Goal: Task Accomplishment & Management: Manage account settings

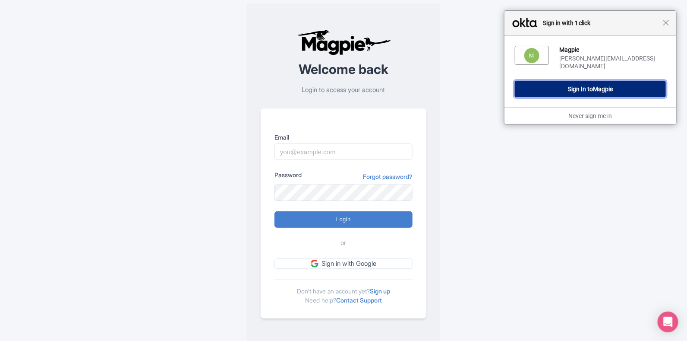
click at [603, 86] on span "Magpie" at bounding box center [603, 88] width 20 height 7
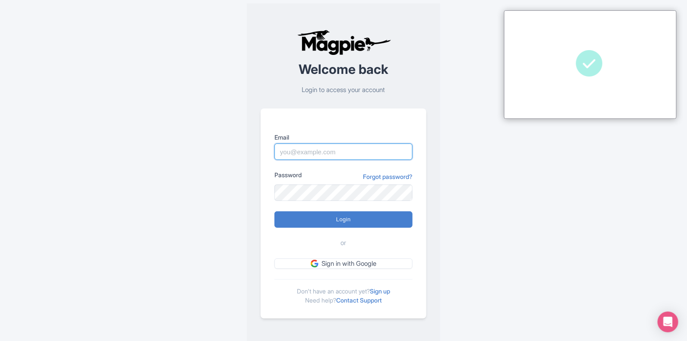
type input "[PERSON_NAME][EMAIL_ADDRESS][DOMAIN_NAME]"
type input "Logging in..."
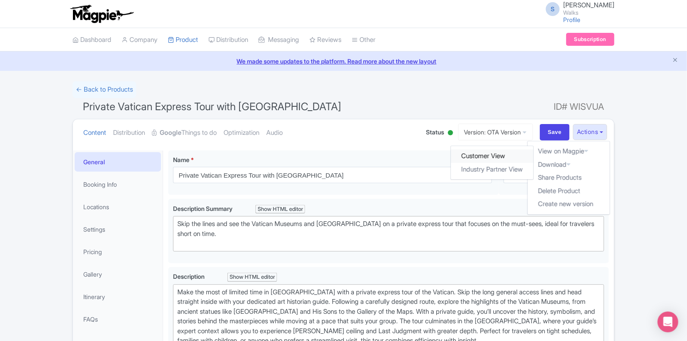
click at [499, 154] on link "Customer View" at bounding box center [493, 155] width 82 height 13
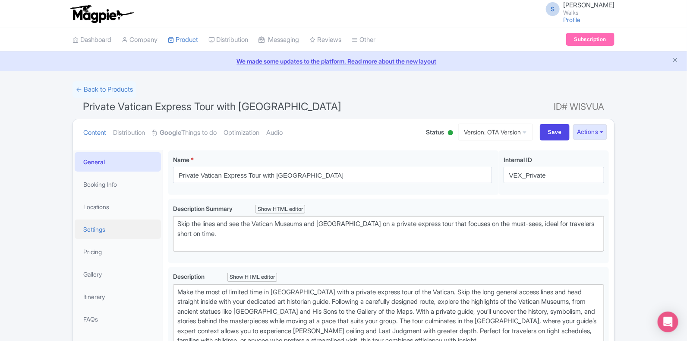
click at [104, 231] on link "Settings" at bounding box center [118, 228] width 86 height 19
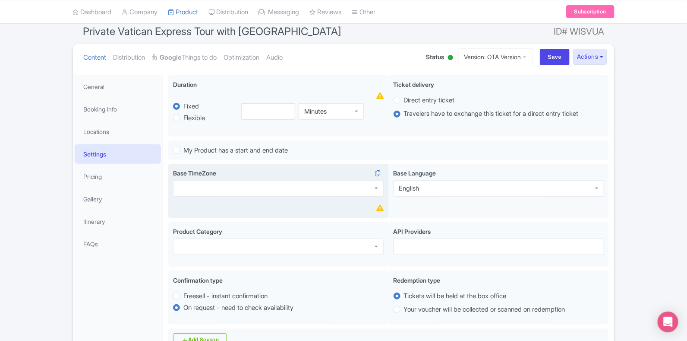
scroll to position [73, 0]
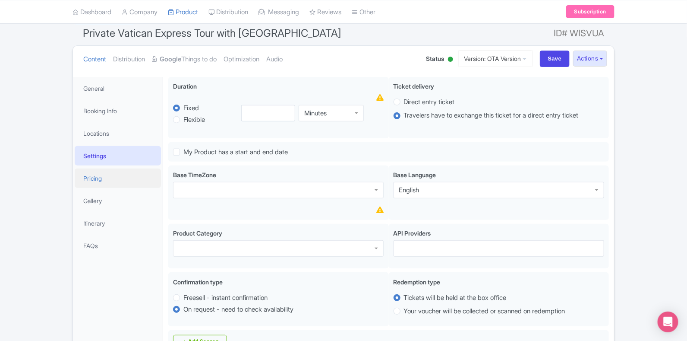
click at [105, 176] on link "Pricing" at bounding box center [118, 177] width 86 height 19
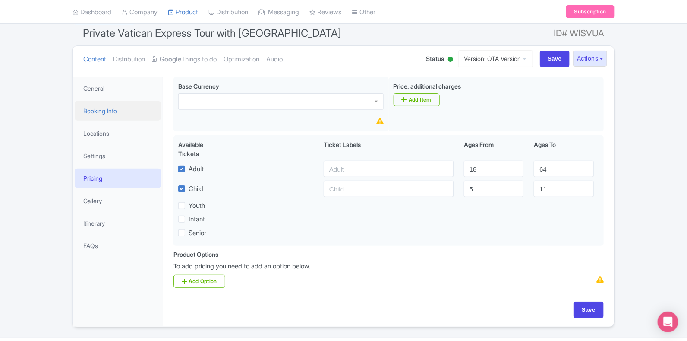
click at [110, 116] on link "Booking Info" at bounding box center [118, 110] width 86 height 19
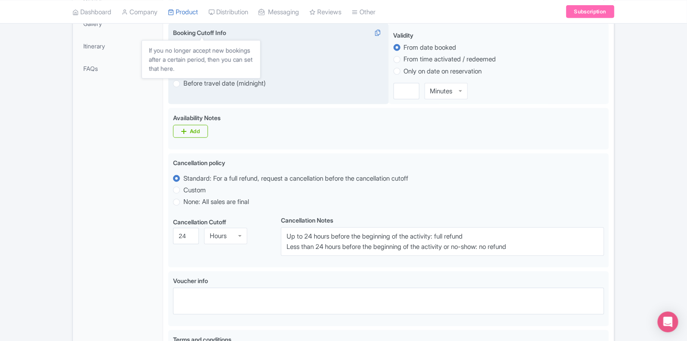
scroll to position [251, 0]
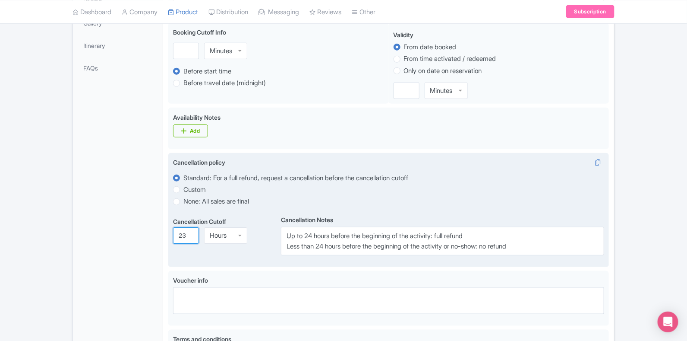
click at [187, 237] on input "23" at bounding box center [186, 235] width 26 height 16
type input "2"
type input "7"
click at [215, 235] on div "Hours" at bounding box center [218, 235] width 17 height 8
click at [184, 190] on label "Custom" at bounding box center [195, 190] width 22 height 10
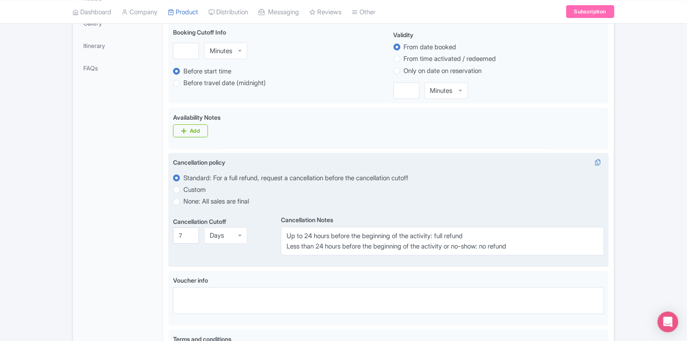
click at [184, 190] on input "Custom" at bounding box center [188, 188] width 9 height 9
radio input "true"
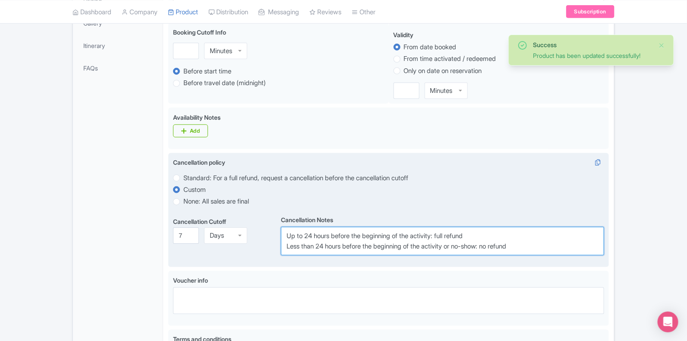
click at [309, 235] on textarea "Up to 24 hours before the beginning of the activity: full refund Less than 24 h…" at bounding box center [442, 241] width 323 height 28
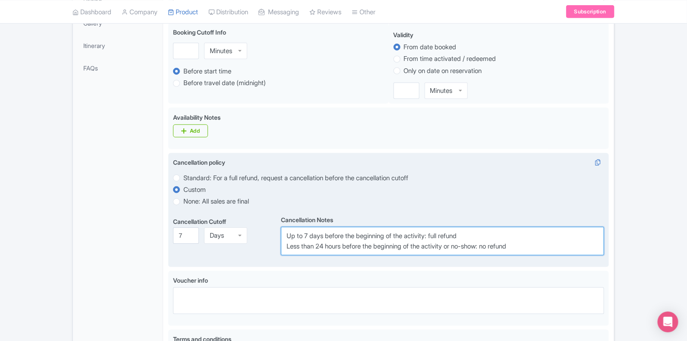
click at [325, 247] on textarea "Up to 24 hours before the beginning of the activity: full refund Less than 24 h…" at bounding box center [442, 241] width 323 height 28
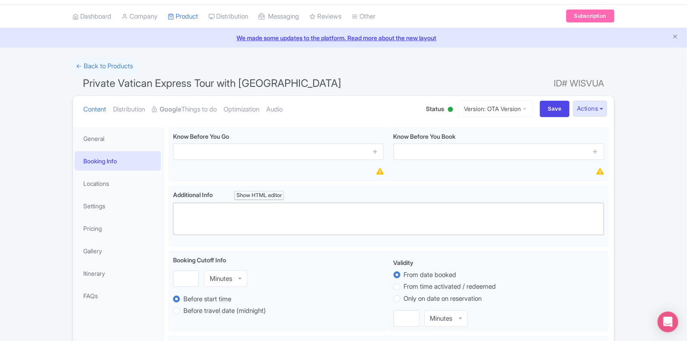
scroll to position [0, 0]
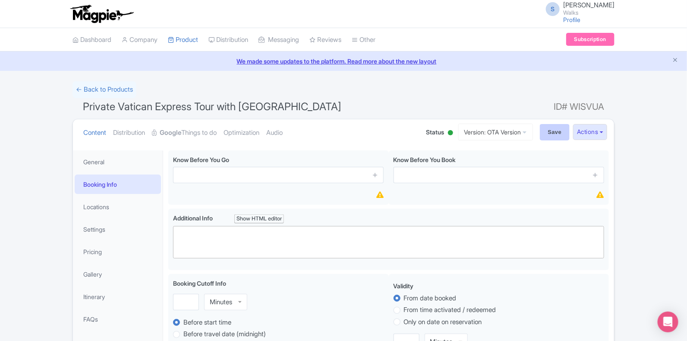
type textarea "Up to 7 days before the beginning of the activity: full refund Less than 7 days…"
click at [554, 135] on input "Save" at bounding box center [555, 132] width 30 height 16
type input "Update Product"
click at [118, 165] on link "General" at bounding box center [118, 161] width 86 height 19
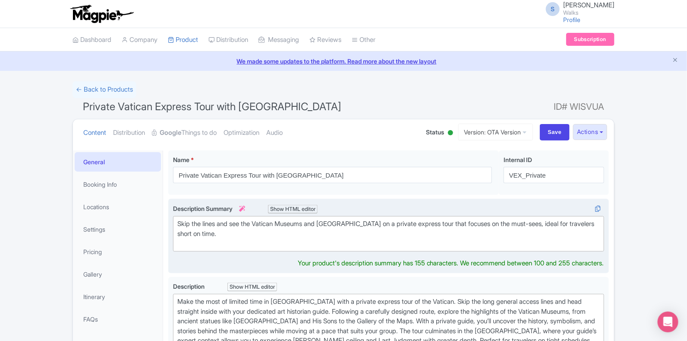
click at [242, 238] on div "Skip the lines and see the Vatican Museums and Sistine Chapel on a private expr…" at bounding box center [388, 233] width 423 height 29
type trix-editor "<div>&nbsp;Skip the lines and see the Vatican Museums and Sistine Chapel on a p…"
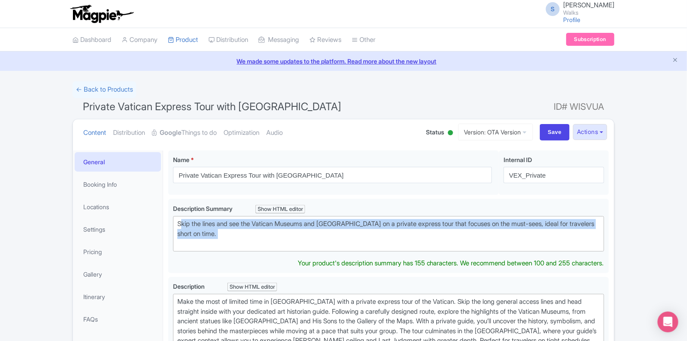
copy div "Skip the lines and see the Vatican Museums and Sistine Chapel on a private expr…"
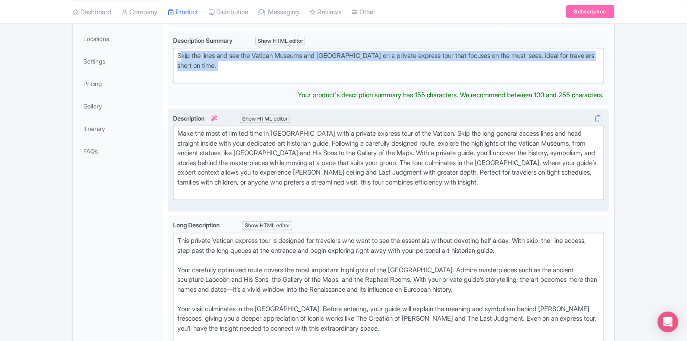
scroll to position [172, 0]
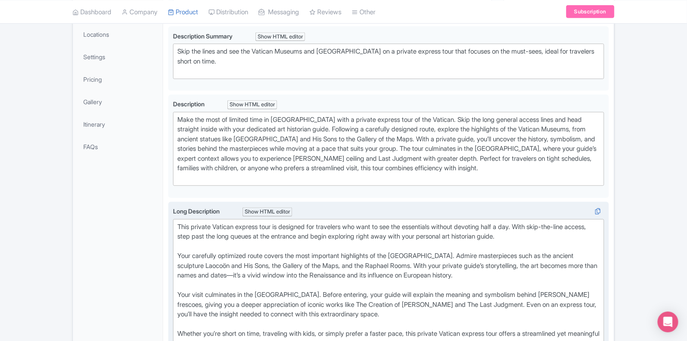
click at [179, 233] on div "This private Vatican express tour is designed for travelers who want to see the…" at bounding box center [388, 285] width 423 height 127
type trix-editor "<div>This private Vatican express tour is designed for travelers who want to se…"
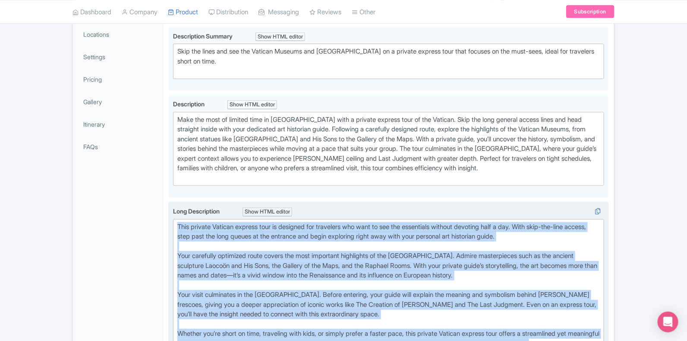
scroll to position [185, 0]
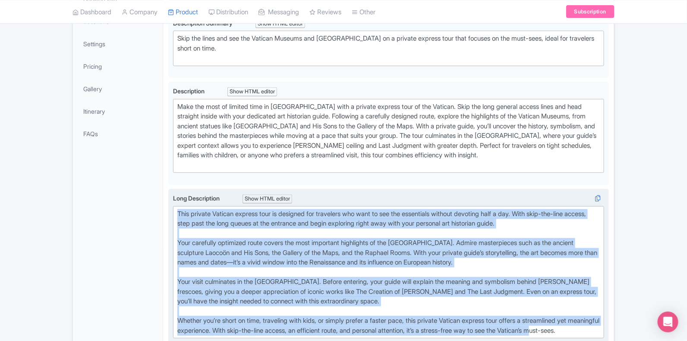
copy div "This private Vatican express tour is designed for travelers who want to see the…"
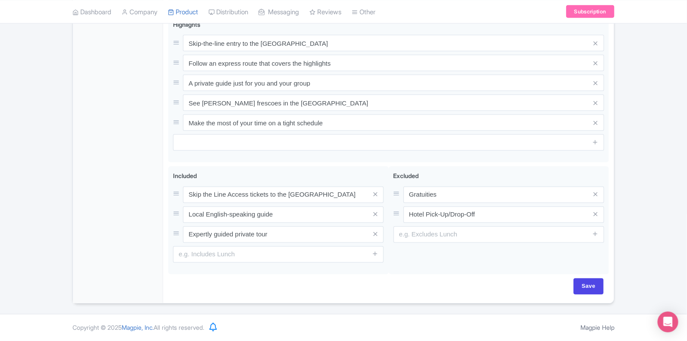
scroll to position [548, 0]
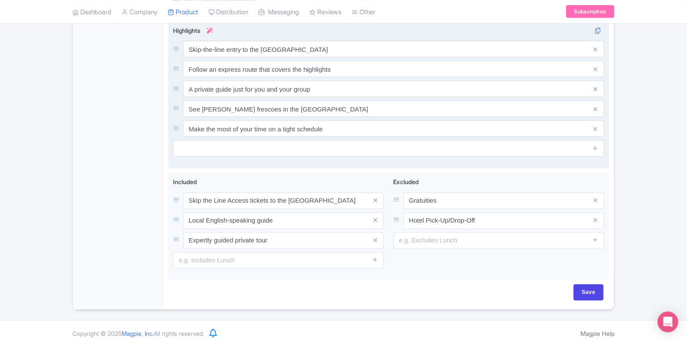
click at [330, 66] on div "Skip-the-line entry to the Vatican Museums Follow an express route that covers …" at bounding box center [388, 89] width 431 height 96
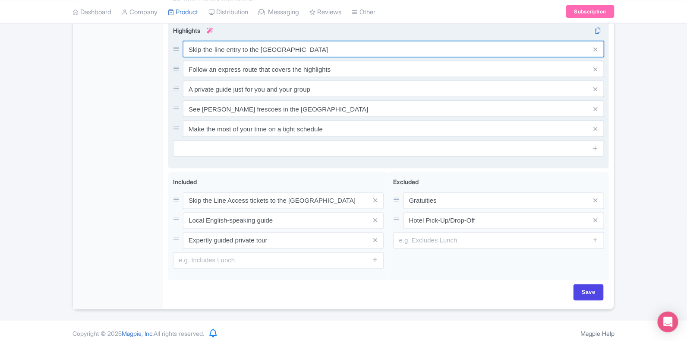
click at [186, 54] on input "Skip-the-line entry to the Vatican Museums" at bounding box center [393, 49] width 421 height 16
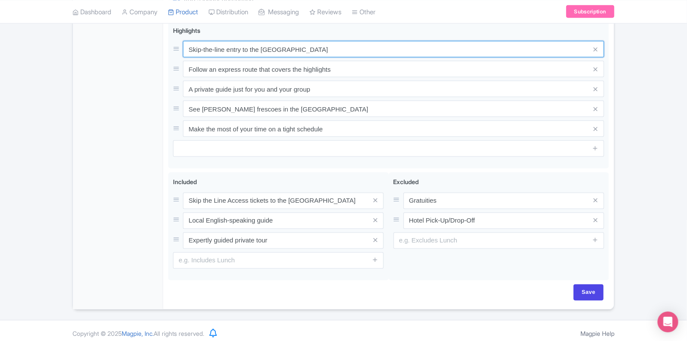
drag, startPoint x: 319, startPoint y: 52, endPoint x: 152, endPoint y: 46, distance: 167.2
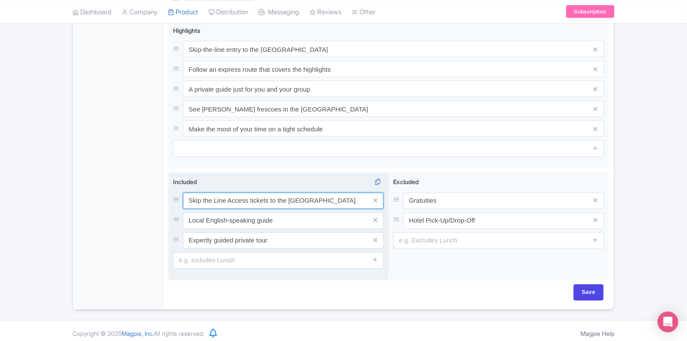
click at [345, 208] on input "Skip the Line Access tickets to the Vatican Museums" at bounding box center [283, 201] width 201 height 16
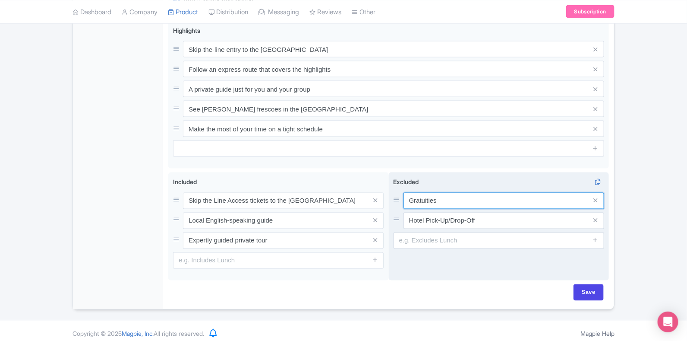
click at [430, 206] on input "Gratuities" at bounding box center [504, 201] width 201 height 16
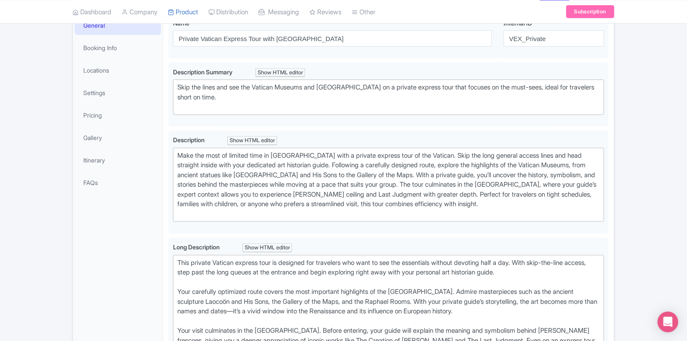
scroll to position [0, 0]
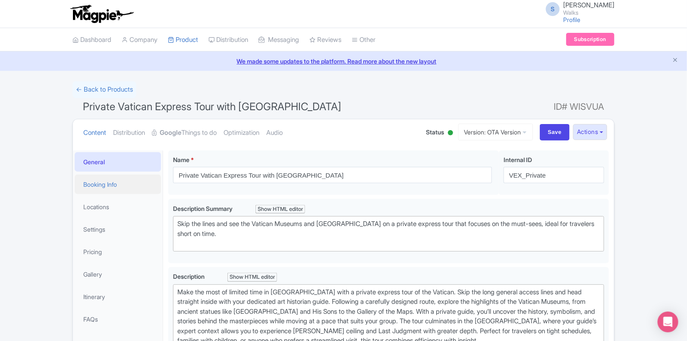
click at [104, 178] on link "Booking Info" at bounding box center [118, 183] width 86 height 19
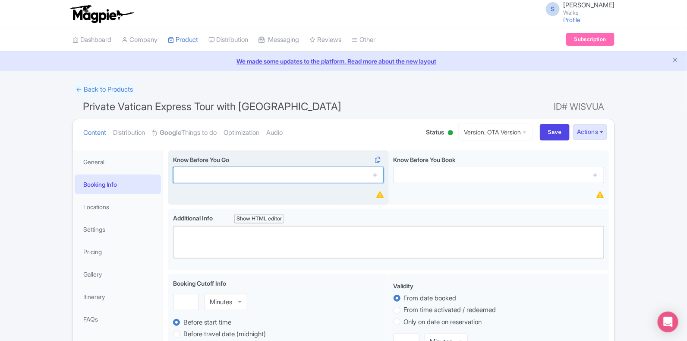
click at [185, 172] on input "text" at bounding box center [278, 175] width 211 height 16
click at [376, 176] on icon at bounding box center [375, 174] width 6 height 6
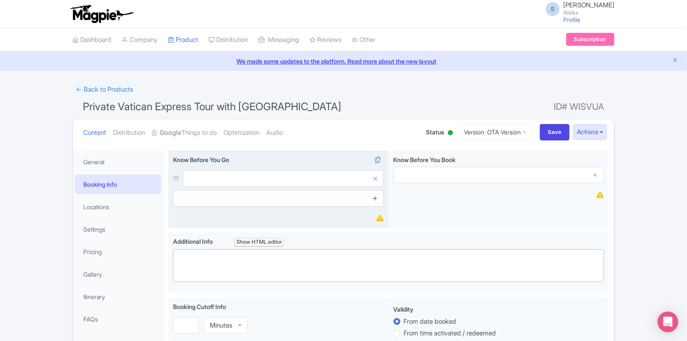
click at [376, 196] on icon at bounding box center [375, 198] width 6 height 6
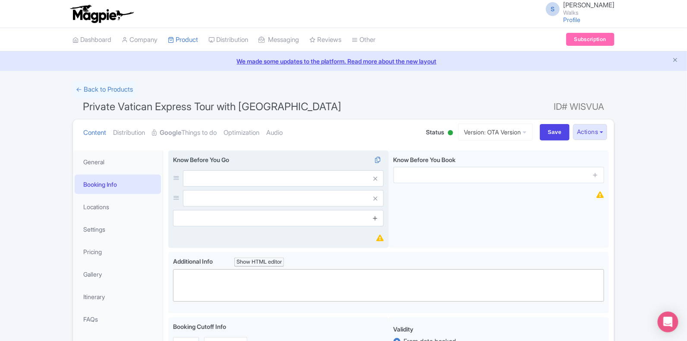
click at [377, 218] on icon at bounding box center [375, 218] width 6 height 6
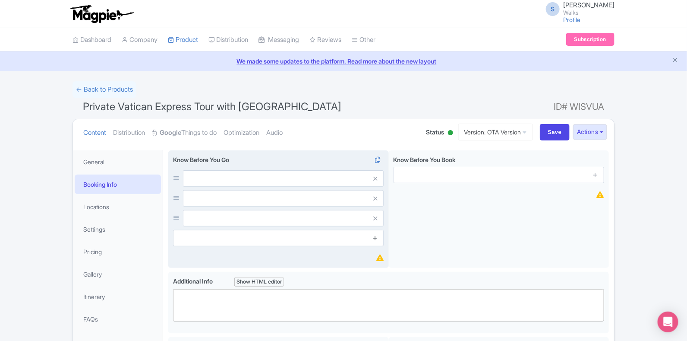
click at [378, 238] on icon at bounding box center [375, 237] width 6 height 6
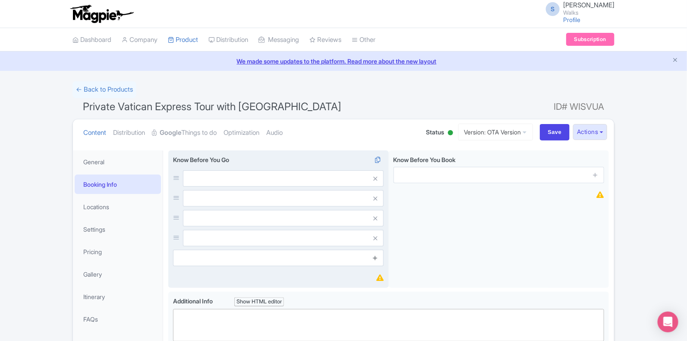
click at [378, 256] on icon at bounding box center [375, 257] width 6 height 6
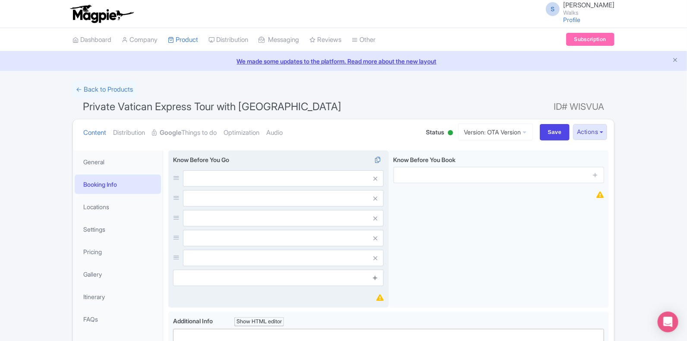
click at [376, 278] on icon at bounding box center [375, 277] width 6 height 6
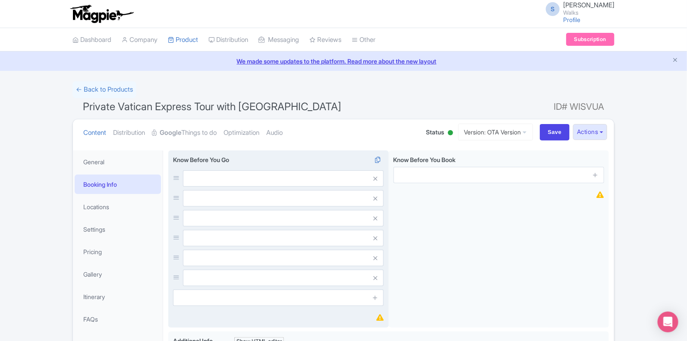
click at [307, 189] on div at bounding box center [278, 228] width 211 height 116
click at [304, 180] on input "text" at bounding box center [283, 178] width 201 height 16
paste input "Please arrive 15 minutes before your tour start time for check-in. Out of court…"
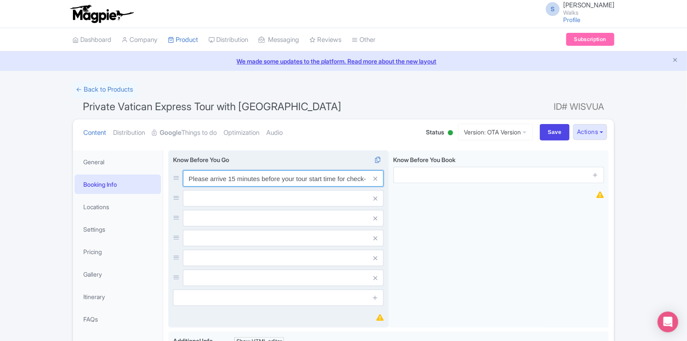
scroll to position [0, 367]
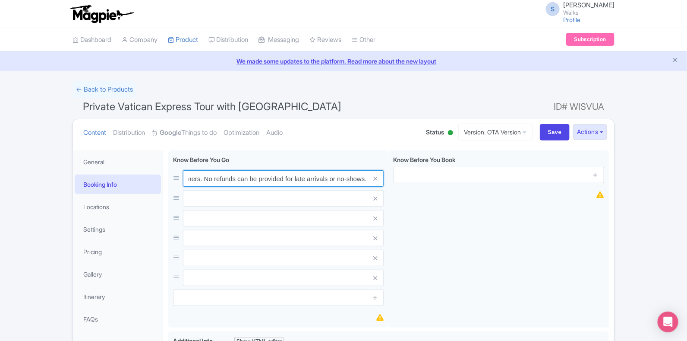
type input "Please arrive 15 minutes before your tour start time for check-in. Out of court…"
paste input "All guests (including children) must bring ID on the day of their tour."
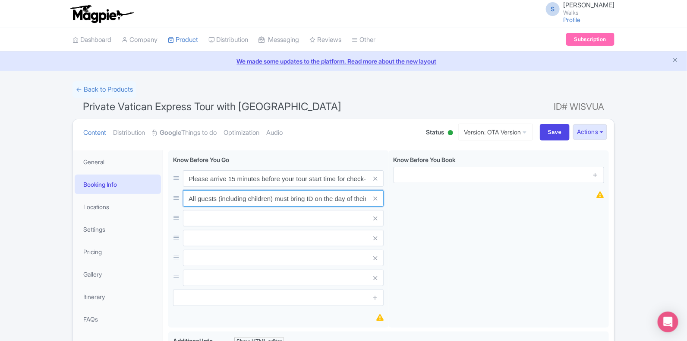
scroll to position [0, 15]
type input "All guests (including children) must bring ID on the day of their tour."
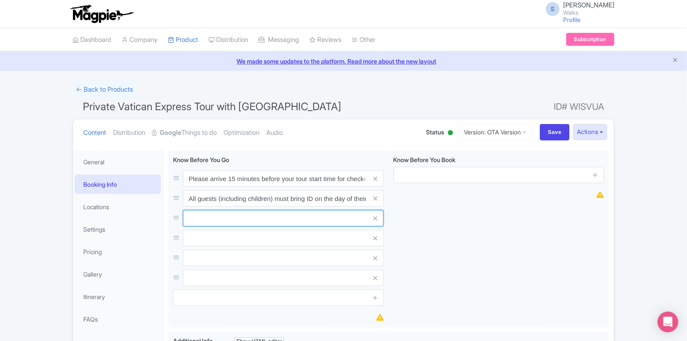
paste input "Due to the religious nature of the Vatican, all individuals regardless of gende…"
type input "Due to the religious nature of the Vatican, all individuals regardless of gende…"
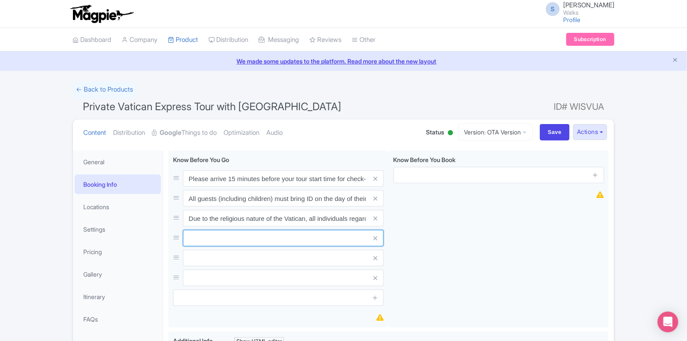
paste input "No photography or filming is permitted in the [GEOGRAPHIC_DATA]."
type input "No photography or filming is permitted in the [GEOGRAPHIC_DATA]."
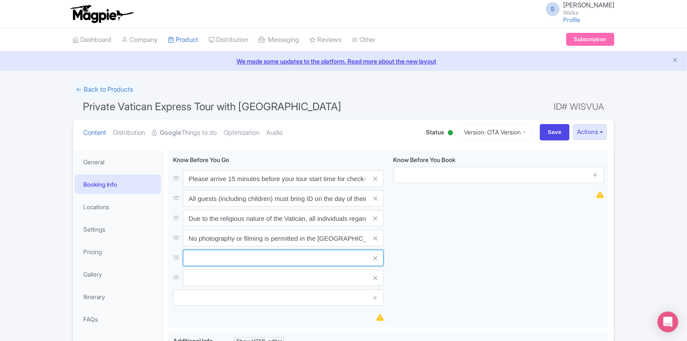
paste input "As with all museums, particular galleries of the Vatican museums can sometimes …"
type input "As with all museums, particular galleries of the Vatican museums can sometimes …"
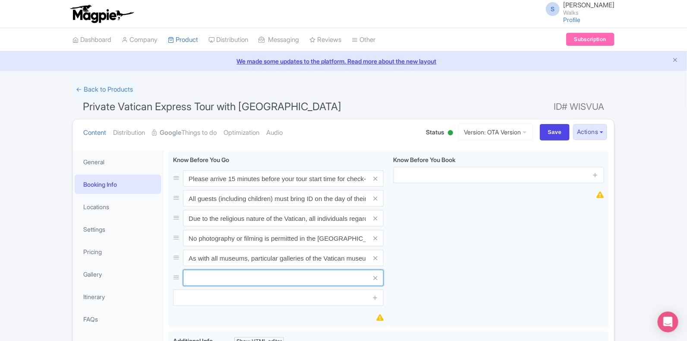
paste input "All guests must pass through security. For useful information/restrictions abou…"
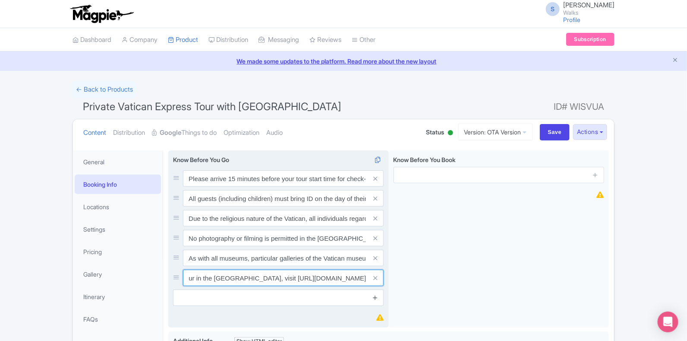
type input "All guests must pass through security. For useful information/restrictions abou…"
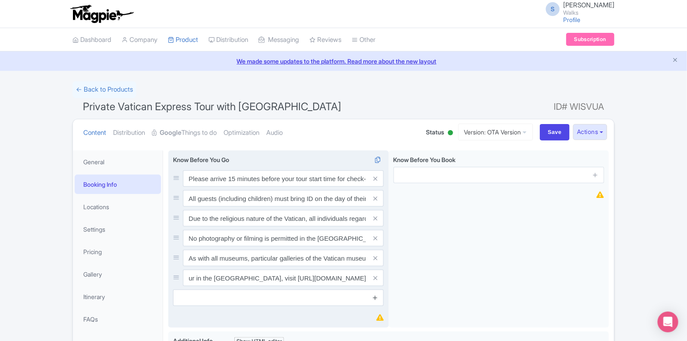
click at [376, 297] on icon at bounding box center [375, 297] width 6 height 6
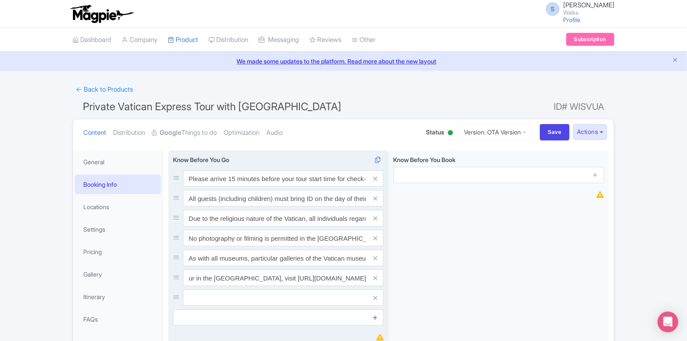
scroll to position [0, 0]
click at [373, 316] on icon at bounding box center [375, 317] width 6 height 6
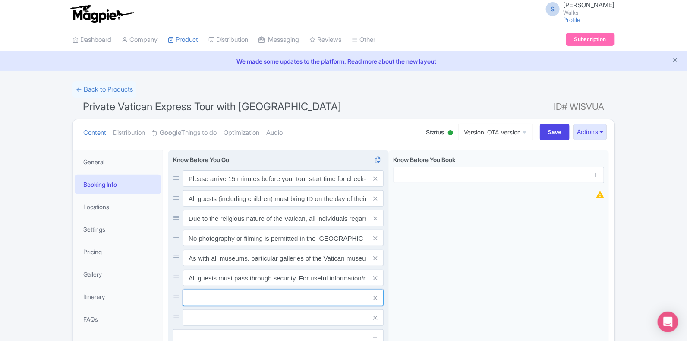
click at [209, 301] on input "text" at bounding box center [283, 297] width 201 height 16
paste input "Only small backpacks and handbags are allowed inside the [GEOGRAPHIC_DATA]."
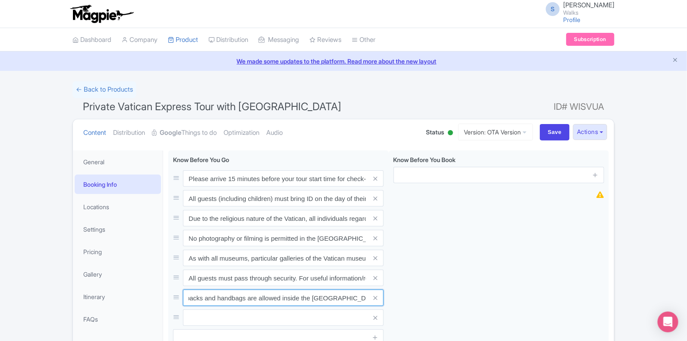
type input "Only small backpacks and handbags are allowed inside the [GEOGRAPHIC_DATA]."
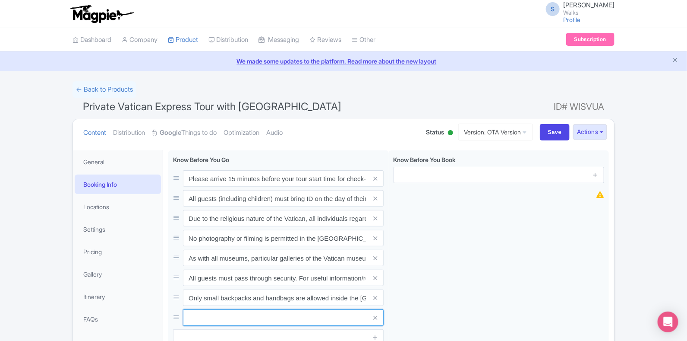
paste input "Tips/gratuities (for your guide) are always appreciated."
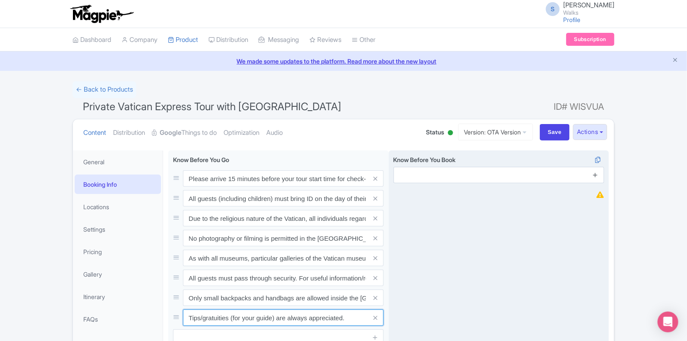
type input "Tips/gratuities (for your guide) are always appreciated."
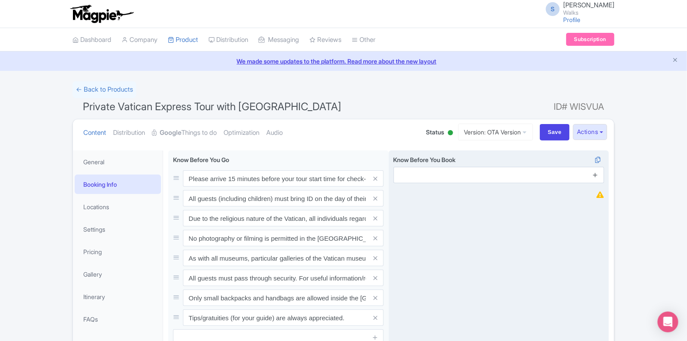
click at [595, 174] on icon at bounding box center [595, 174] width 6 height 6
click at [597, 196] on icon at bounding box center [595, 198] width 6 height 6
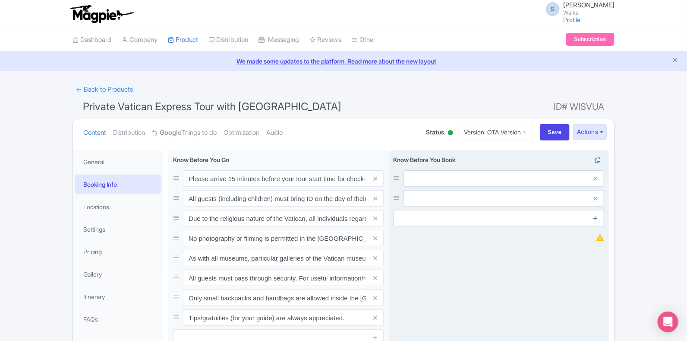
click at [596, 218] on icon at bounding box center [595, 218] width 6 height 6
click at [596, 236] on icon at bounding box center [595, 237] width 6 height 6
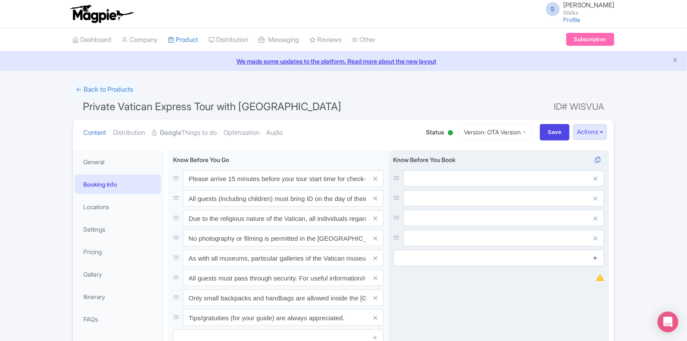
click at [598, 258] on icon at bounding box center [595, 257] width 6 height 6
click at [595, 276] on icon at bounding box center [595, 277] width 6 height 6
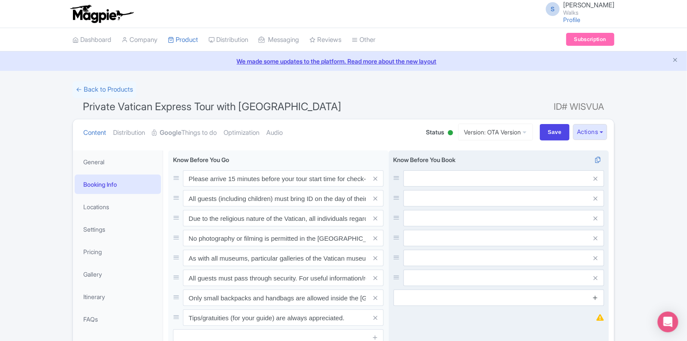
click at [594, 297] on icon at bounding box center [595, 297] width 6 height 6
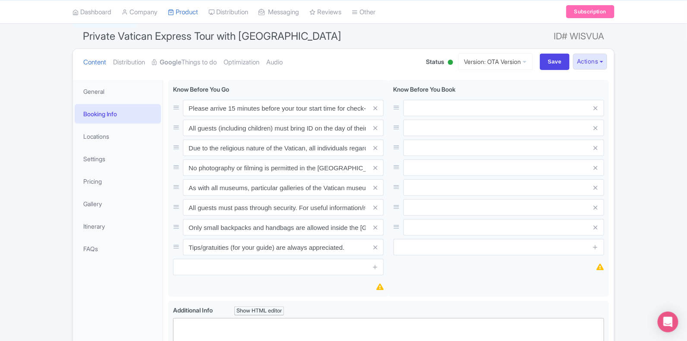
scroll to position [66, 0]
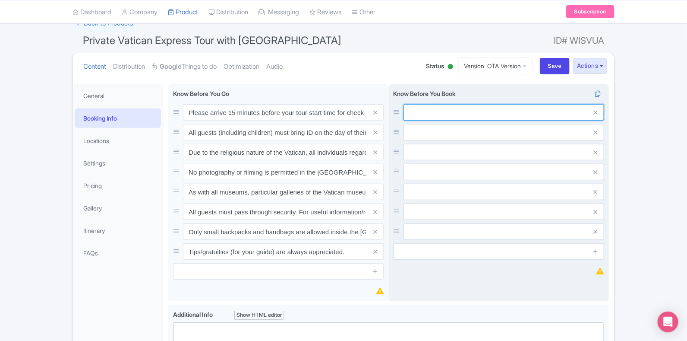
click at [445, 116] on input "text" at bounding box center [504, 112] width 201 height 16
paste input "This is a walking tour. Guests should be able to walk at a moderate pace withou…"
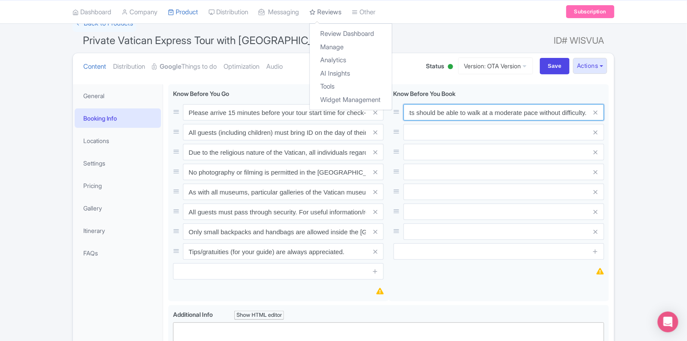
type input "This is a walking tour. Guests should be able to walk at a moderate pace withou…"
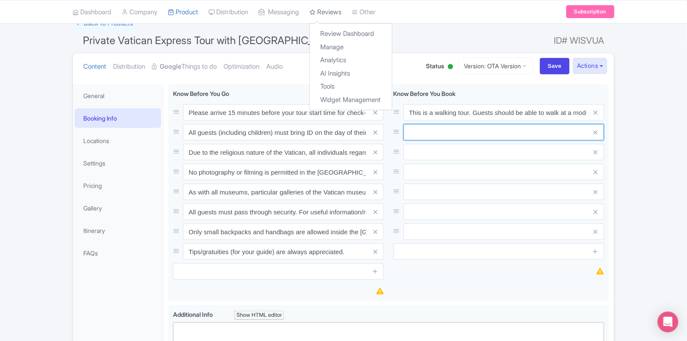
paste input "Unfortunately due to the nature of this tour it is not suitable for guests with…"
type input "Unfortunately due to the nature of this tour it is not suitable for guests with…"
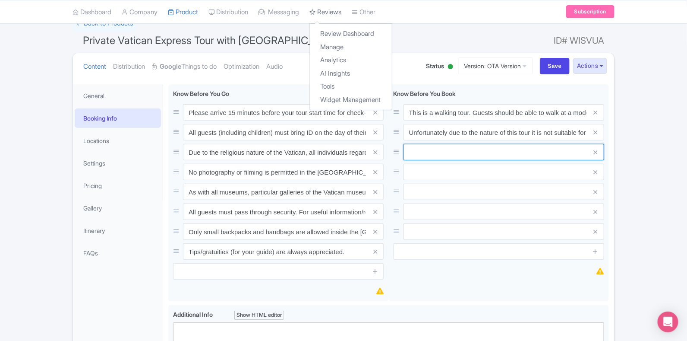
paste input "All guests (including children) must bring ID on the day of their tour."
type input "All guests (including children) must bring ID on the day of their tour."
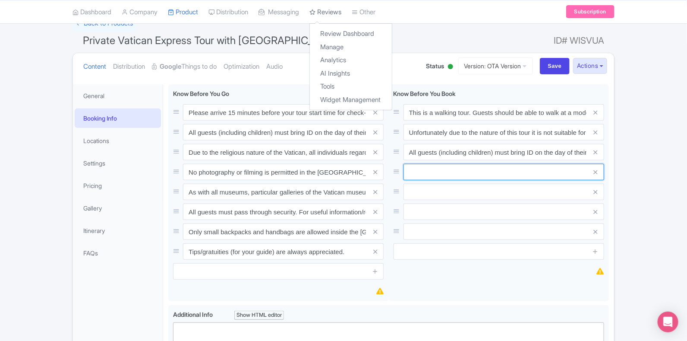
paste input "Due to the religious nature of the Vatican, all individuals regardless of gende…"
type input "Due to the religious nature of the Vatican, all individuals regardless of gende…"
paste input "Areas visited during this tour are subject to closure. Your guide may need to m…"
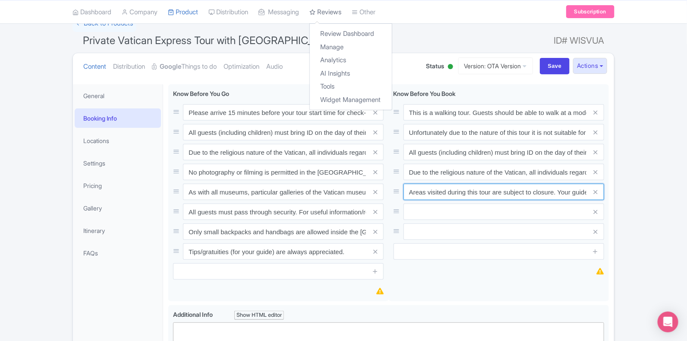
scroll to position [0, 160]
type input "Areas visited during this tour are subject to closure. Your guide may need to m…"
paste input "Walks Tours is an Accredited Tour Operator with an official ticketing agreement…"
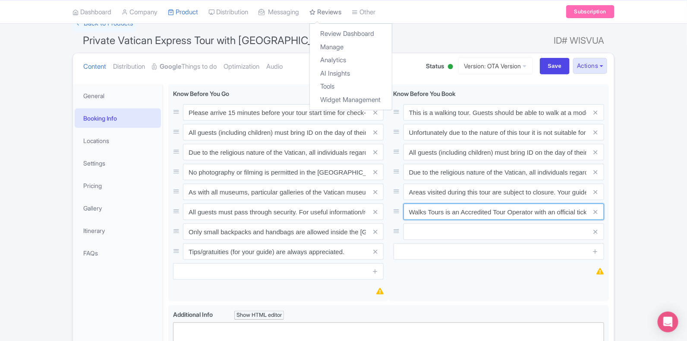
scroll to position [0, 127]
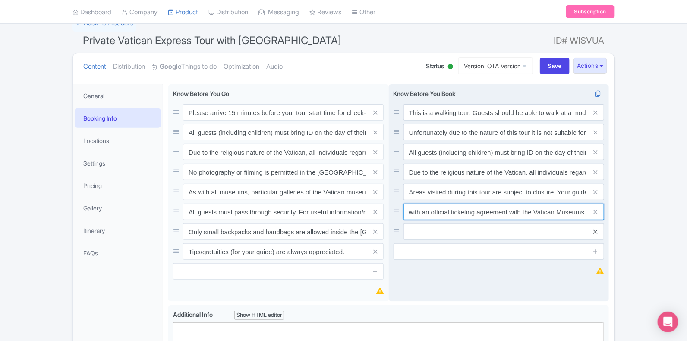
type input "Walks Tours is an Accredited Tour Operator with an official ticketing agreement…"
click at [594, 232] on icon at bounding box center [596, 231] width 4 height 6
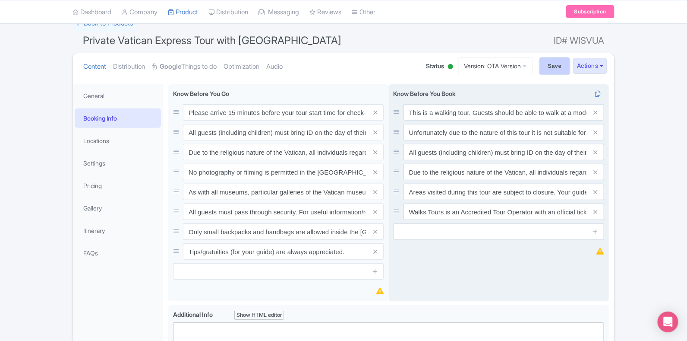
click at [553, 65] on input "Save" at bounding box center [555, 66] width 30 height 16
type input "Saving..."
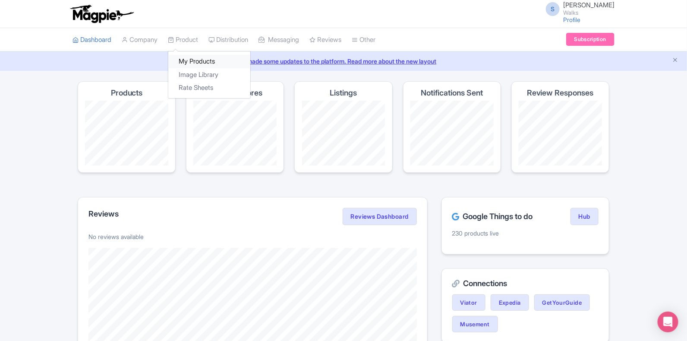
click at [192, 56] on link "My Products" at bounding box center [209, 61] width 82 height 13
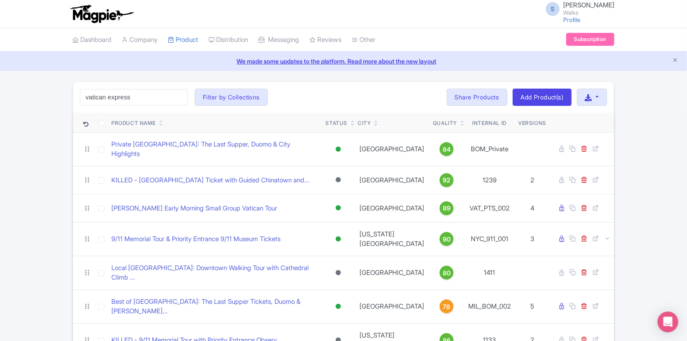
click button "Search" at bounding box center [0, 0] width 0 height 0
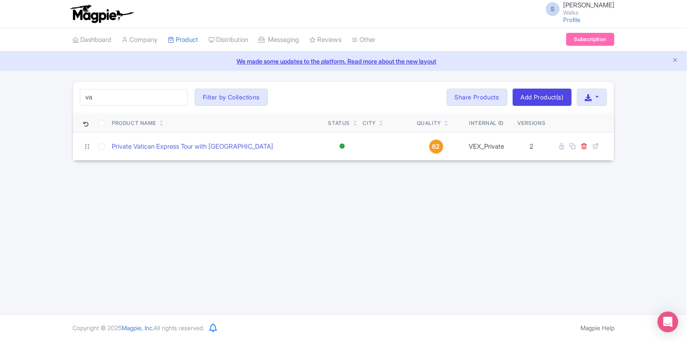
type input "v"
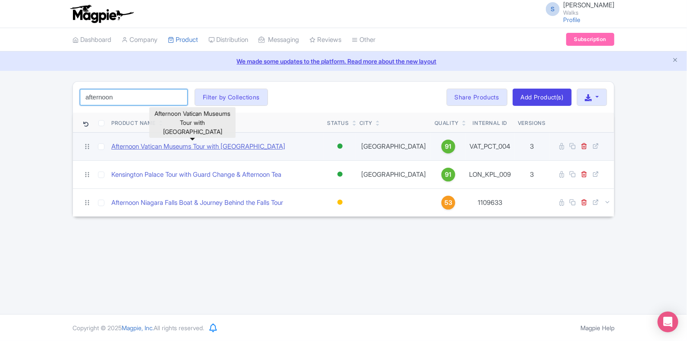
type input "afternoon"
click at [169, 146] on link "Afternoon Vatican Museums Tour with [GEOGRAPHIC_DATA]" at bounding box center [198, 147] width 174 height 10
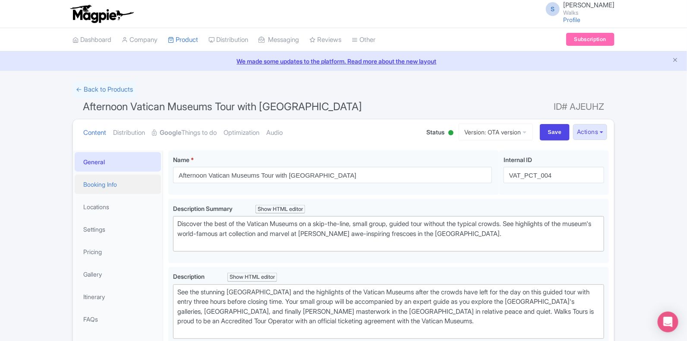
click at [117, 182] on link "Booking Info" at bounding box center [118, 183] width 86 height 19
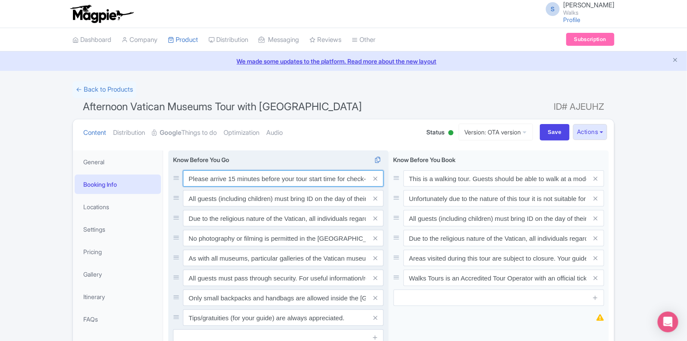
click at [191, 177] on input "Please arrive 15 minutes before your tour start time for check-in. Out of court…" at bounding box center [283, 178] width 201 height 16
click at [191, 191] on input "All guests (including children) must bring ID on the day of their tour." at bounding box center [283, 198] width 201 height 16
click at [191, 173] on input "Please arrive 15 minutes before your tour start time for check-in. Out of court…" at bounding box center [283, 178] width 201 height 16
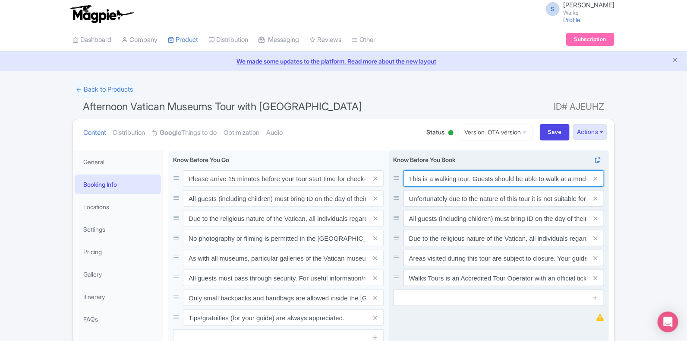
click at [409, 175] on input "This is a walking tour. Guests should be able to walk at a moderate pace withou…" at bounding box center [504, 178] width 201 height 16
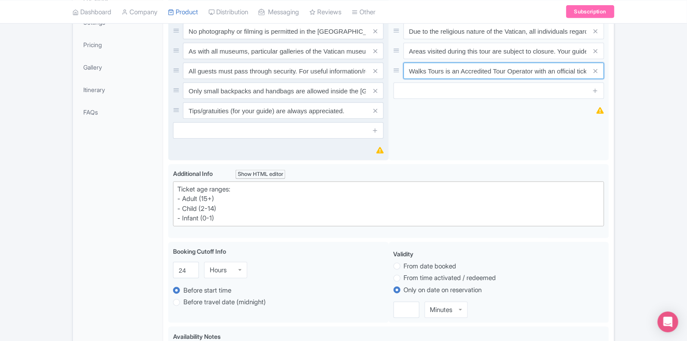
scroll to position [217, 0]
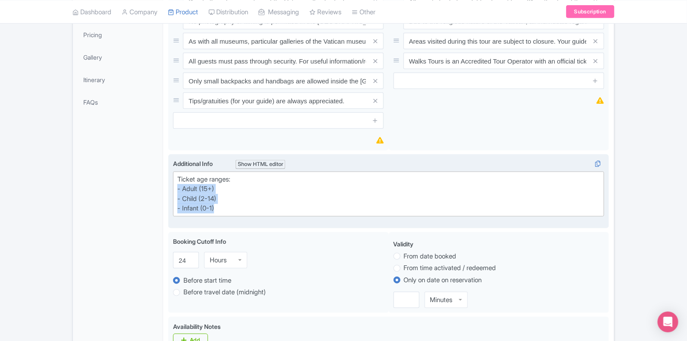
drag, startPoint x: 220, startPoint y: 206, endPoint x: 171, endPoint y: 187, distance: 52.4
click at [171, 187] on div "<div>Ticket age ranges:<br>- Adult (15+)<br>- Child (2-14)<br>- Infant (0-1)</d…" at bounding box center [388, 191] width 441 height 74
type trix-editor "<div>Ticket age ranges:<br>- Adult (15+)<br>- Child (2-14)<br>- Infant (0-1)</d…"
copy div "Ticket age ranges: - Adult (15+) - Child (2-14) - Infant (0-1)"
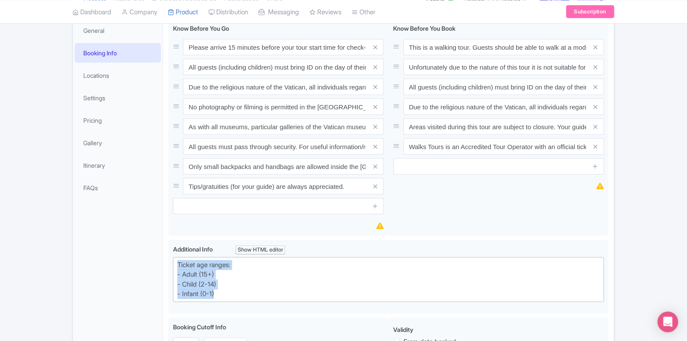
scroll to position [130, 0]
click at [112, 74] on link "Locations" at bounding box center [118, 75] width 86 height 19
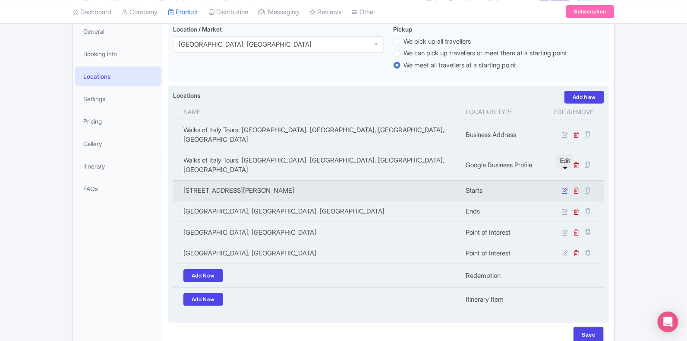
click at [567, 187] on icon at bounding box center [565, 190] width 6 height 6
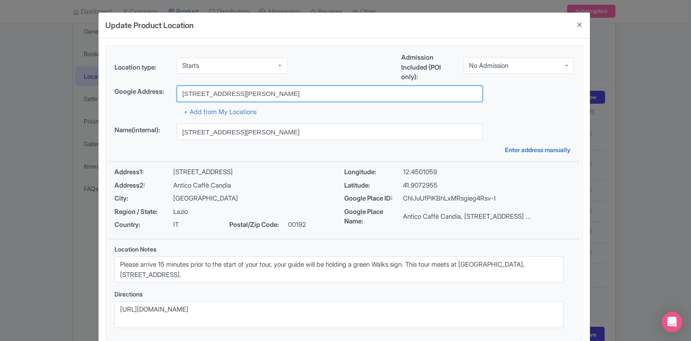
click at [333, 92] on input "153 Via Candia, Antico Caffè Candia, Roma, IT" at bounding box center [330, 93] width 306 height 16
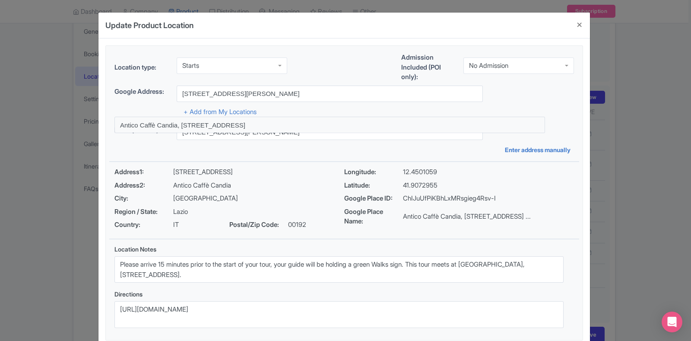
click at [128, 149] on div "Name(internal): 153 Via Candia, Antico Caffè Candia, Roma, IT Enter address man…" at bounding box center [344, 138] width 470 height 31
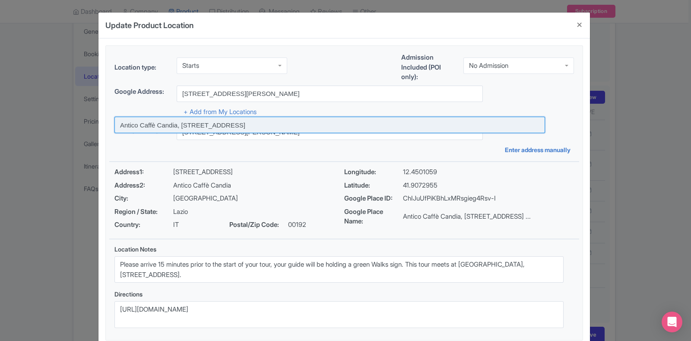
click at [202, 120] on input at bounding box center [329, 125] width 430 height 16
type input "Antico Caffè Candia, [STREET_ADDRESS]"
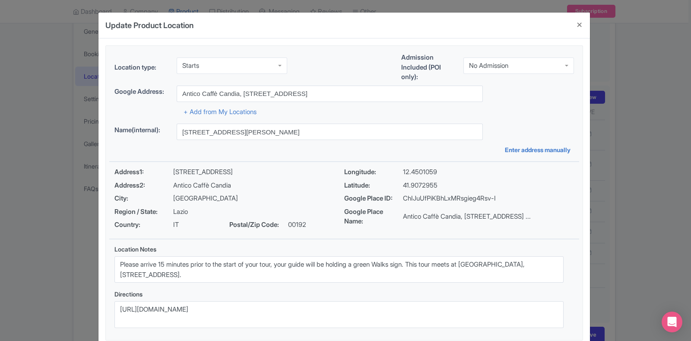
type input "Antico Caffè Candia, [STREET_ADDRESS]"
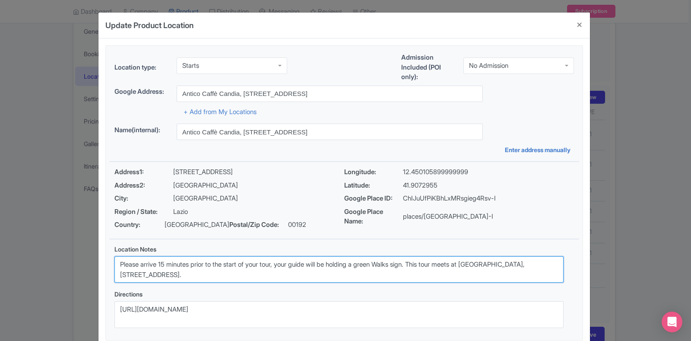
click at [220, 276] on textarea "Please arrive 15 minutes prior to the start of your tour, your guide will be ho…" at bounding box center [338, 269] width 449 height 27
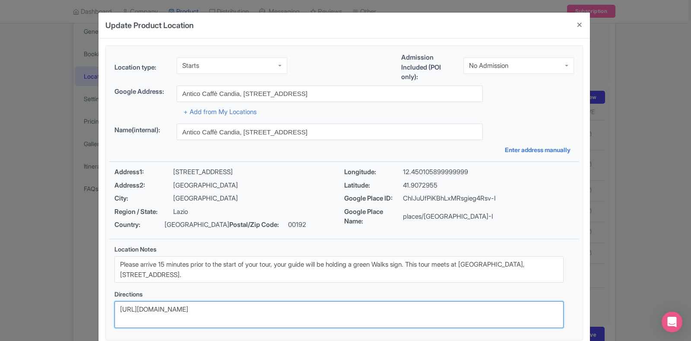
click at [266, 303] on textarea "[URL][DOMAIN_NAME]" at bounding box center [338, 314] width 449 height 27
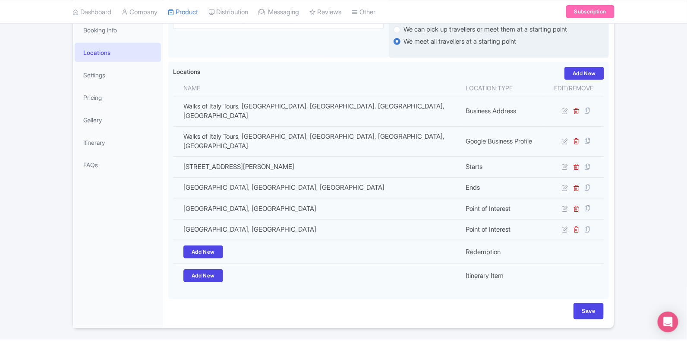
scroll to position [161, 0]
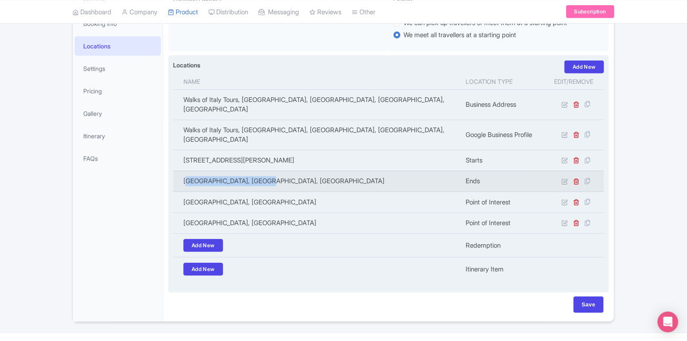
drag, startPoint x: 268, startPoint y: 162, endPoint x: 187, endPoint y: 163, distance: 81.2
click at [187, 171] on td "[GEOGRAPHIC_DATA], [GEOGRAPHIC_DATA], [GEOGRAPHIC_DATA]" at bounding box center [317, 181] width 288 height 21
copy td "[GEOGRAPHIC_DATA], [GEOGRAPHIC_DATA], [GEOGRAPHIC_DATA]"
click at [566, 171] on td at bounding box center [574, 181] width 60 height 21
click at [565, 178] on icon at bounding box center [565, 181] width 6 height 6
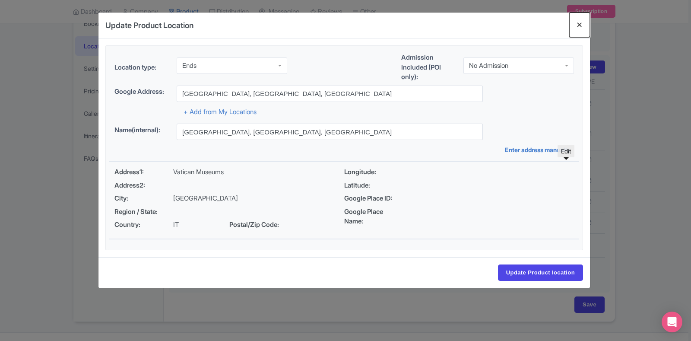
click at [583, 27] on button "Close" at bounding box center [579, 25] width 21 height 25
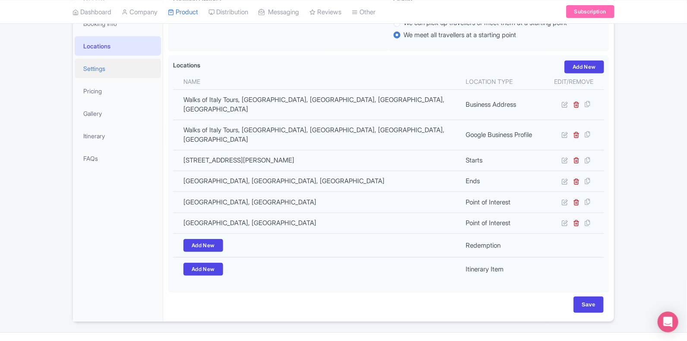
click at [115, 69] on link "Settings" at bounding box center [118, 68] width 86 height 19
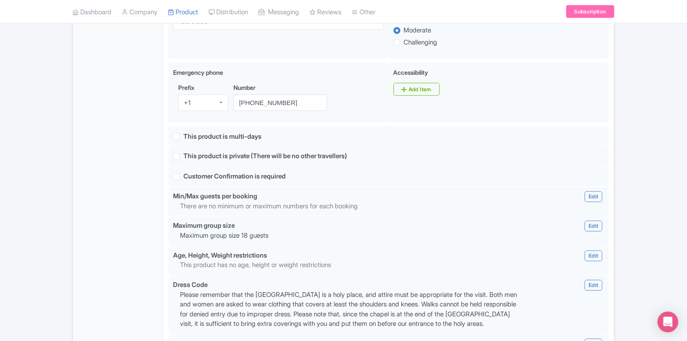
scroll to position [544, 0]
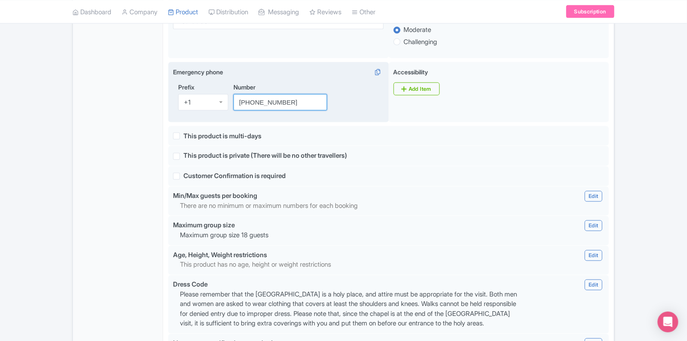
drag, startPoint x: 308, startPoint y: 104, endPoint x: 218, endPoint y: 102, distance: 89.8
click at [218, 102] on div "Prefix +1 +1 Number (202) 684-6916" at bounding box center [278, 99] width 211 height 35
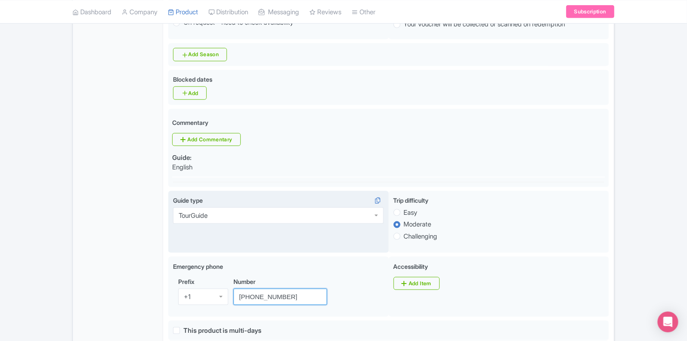
scroll to position [0, 0]
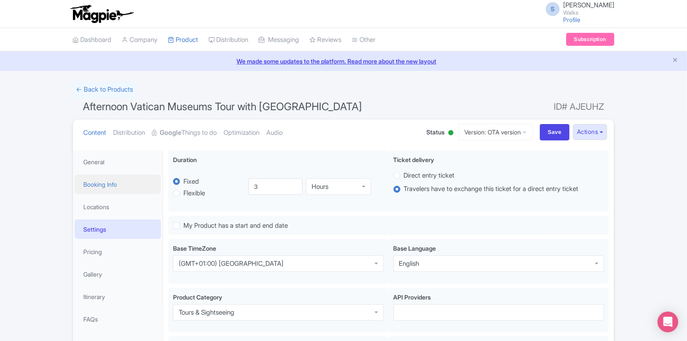
click at [125, 184] on link "Booking Info" at bounding box center [118, 183] width 86 height 19
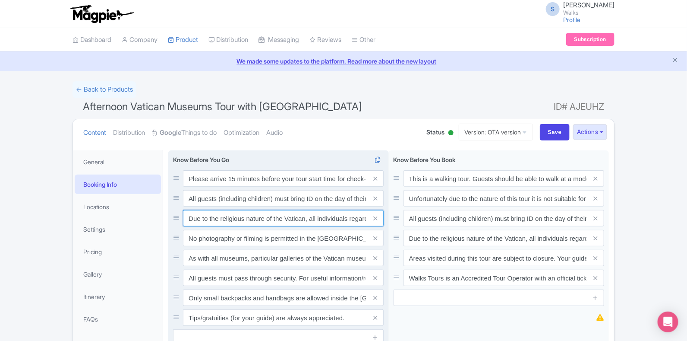
click at [184, 222] on input "Due to the religious nature of the Vatican, all individuals regardless of gende…" at bounding box center [283, 218] width 201 height 16
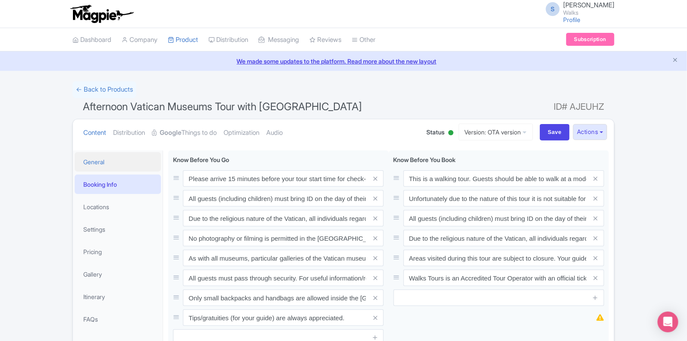
click at [105, 157] on link "General" at bounding box center [118, 161] width 86 height 19
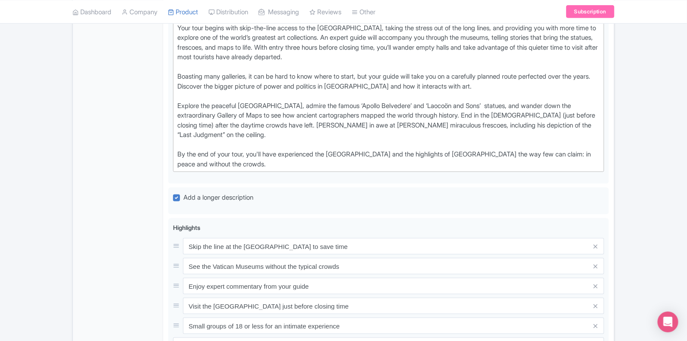
scroll to position [352, 0]
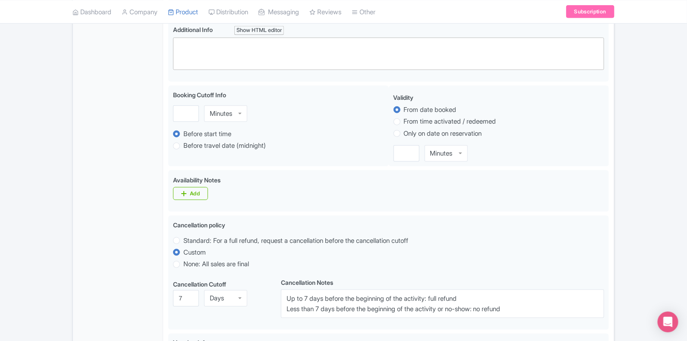
scroll to position [349, 0]
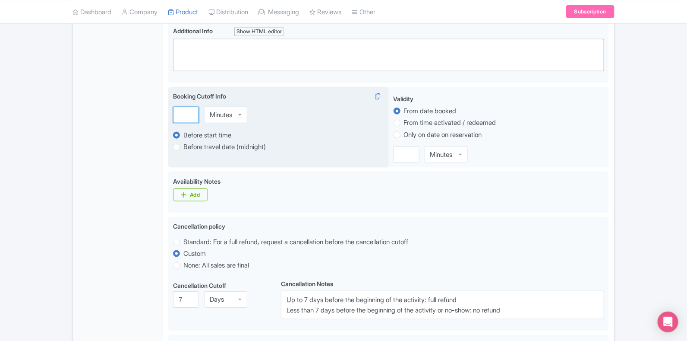
click at [191, 108] on input "number" at bounding box center [186, 115] width 26 height 16
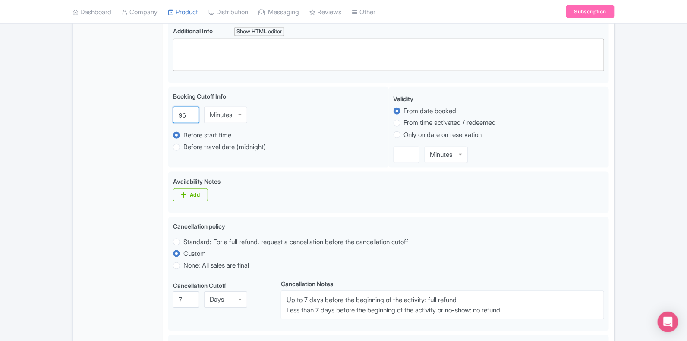
type input "96"
click at [158, 123] on div "General Booking Info Locations Settings Pricing Gallery Itinerary FAQs" at bounding box center [118, 172] width 90 height 742
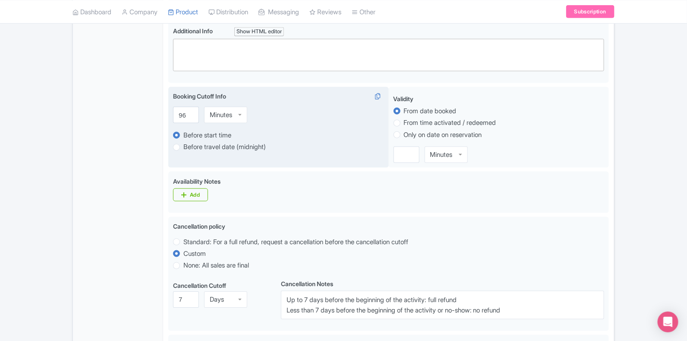
click at [234, 118] on input "select-one" at bounding box center [233, 115] width 2 height 8
click at [151, 148] on div "General Booking Info Locations Settings Pricing Gallery Itinerary FAQs" at bounding box center [118, 172] width 90 height 742
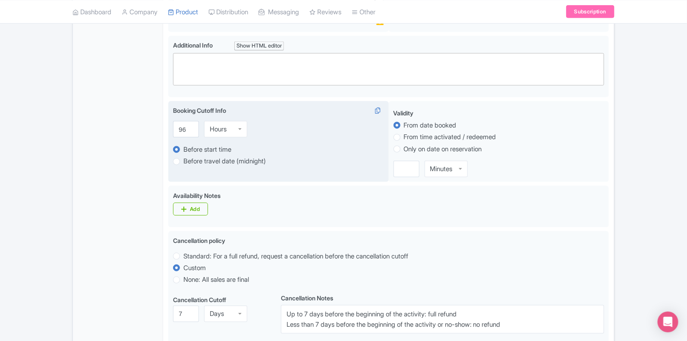
scroll to position [334, 0]
click at [185, 62] on trix-editor at bounding box center [388, 70] width 431 height 32
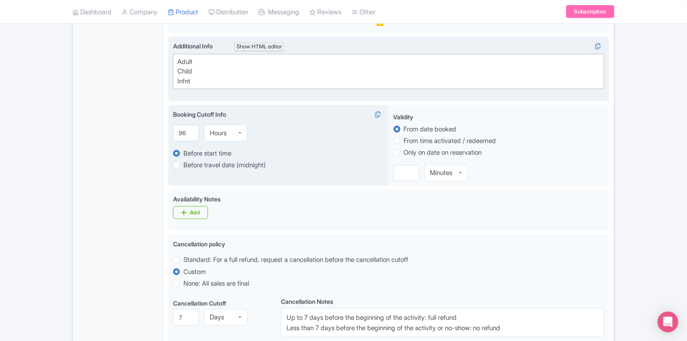
click at [202, 57] on div "Adult Child Infnt" at bounding box center [388, 71] width 423 height 29
click at [203, 60] on div "Adult (15-99) Child Infnt" at bounding box center [388, 71] width 423 height 29
click at [207, 72] on div "Adult (15 yrs -99 yrs) Child Infnt" at bounding box center [388, 71] width 423 height 29
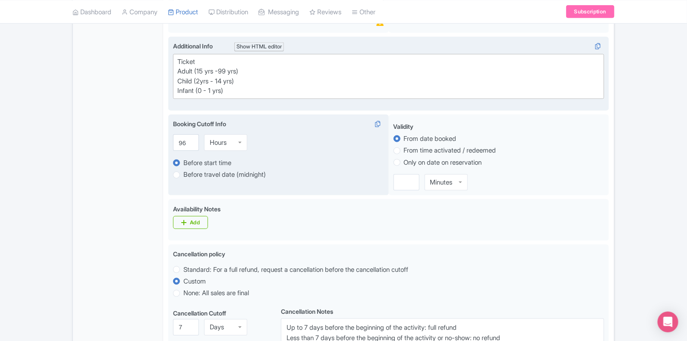
click at [206, 63] on div "Ticket Adult (15 yrs -99 yrs) Child (2yrs - 14 yrs) Infant (0 - 1 yrs)" at bounding box center [388, 76] width 423 height 39
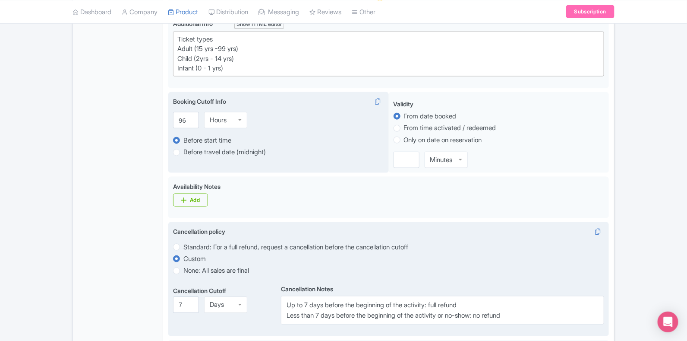
scroll to position [357, 0]
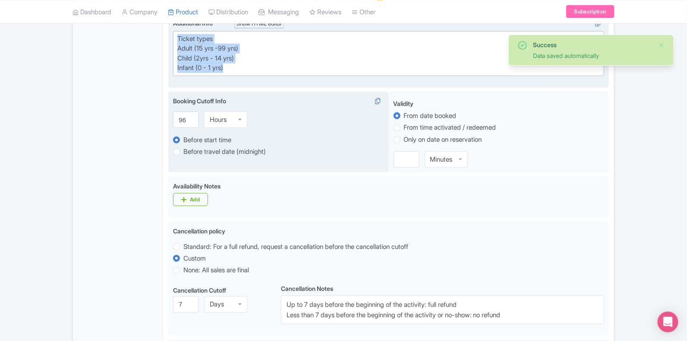
drag, startPoint x: 233, startPoint y: 69, endPoint x: 171, endPoint y: 35, distance: 71.1
click at [171, 35] on div "Additional Info Show HTML editor Bold Italic Strikethrough Link Heading Quote C…" at bounding box center [388, 51] width 441 height 74
paste trix-editor "<div>Ticket age ranges:<br>- Adult (15+)<br>- Child (2-14)<br>- Infant (0-1)</d…"
type trix-editor "<div>Ticket age ranges:<br>- Adult (15+)<br>- Child (2-14)<br>- Infant (0-1)</d…"
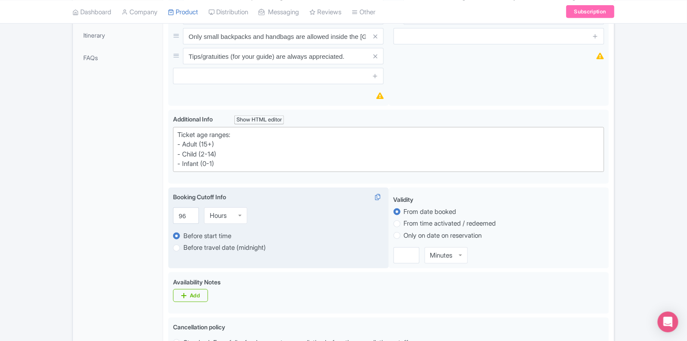
scroll to position [0, 0]
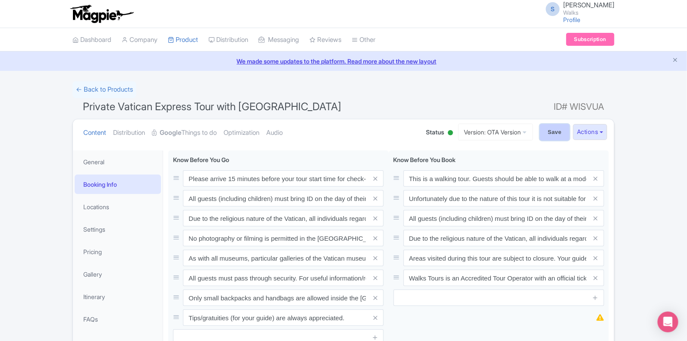
click at [551, 126] on input "Save" at bounding box center [555, 132] width 30 height 16
type input "Saving..."
click at [96, 206] on link "Locations" at bounding box center [118, 206] width 86 height 19
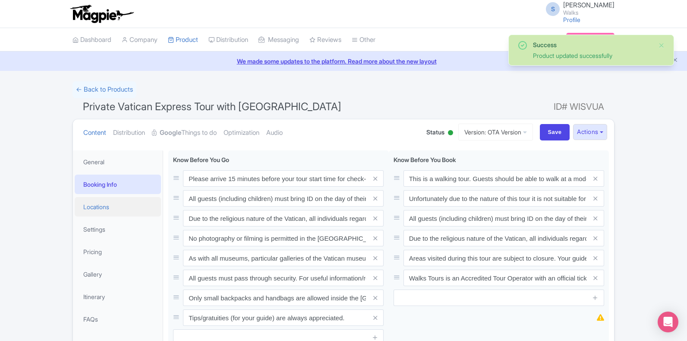
scroll to position [150, 0]
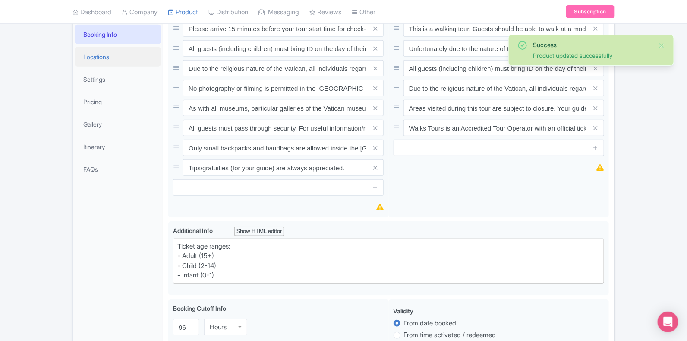
click at [117, 55] on link "Locations" at bounding box center [118, 56] width 86 height 19
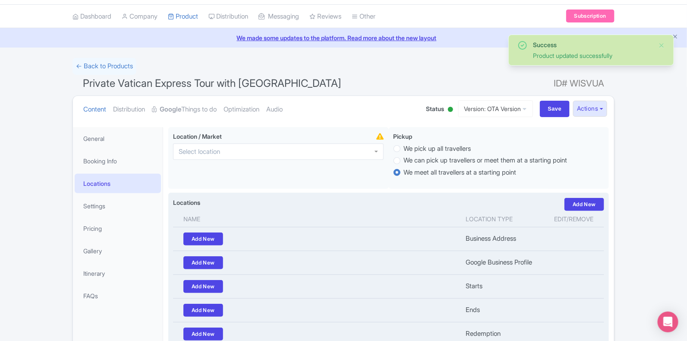
scroll to position [0, 0]
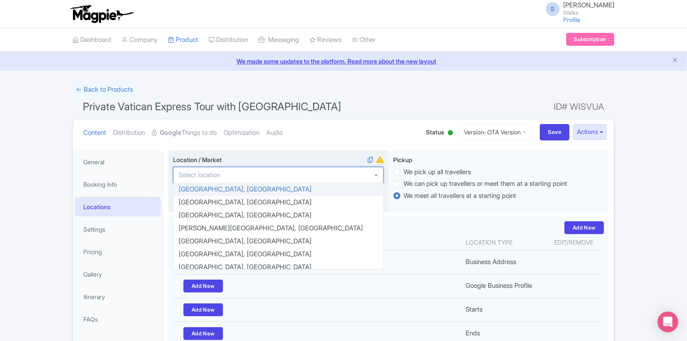
click at [259, 177] on div at bounding box center [278, 175] width 211 height 16
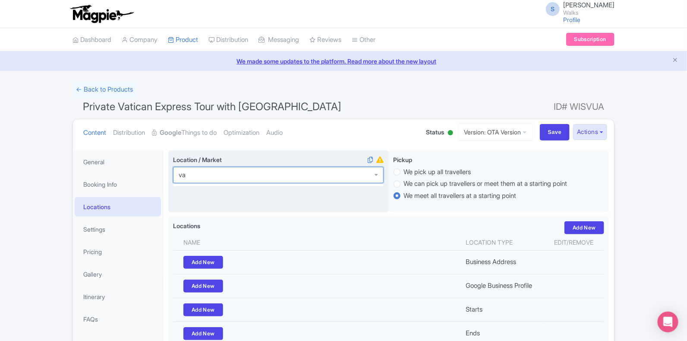
type input "vat"
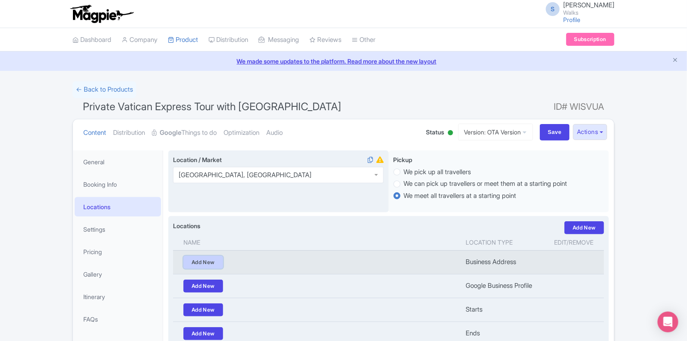
click at [206, 256] on link "Add New" at bounding box center [204, 262] width 40 height 13
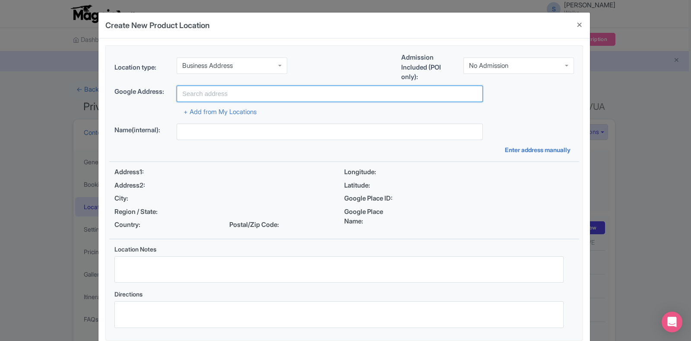
click at [233, 95] on input "text" at bounding box center [330, 93] width 306 height 16
paste input "[STREET_ADDRESS][PERSON_NAME]"
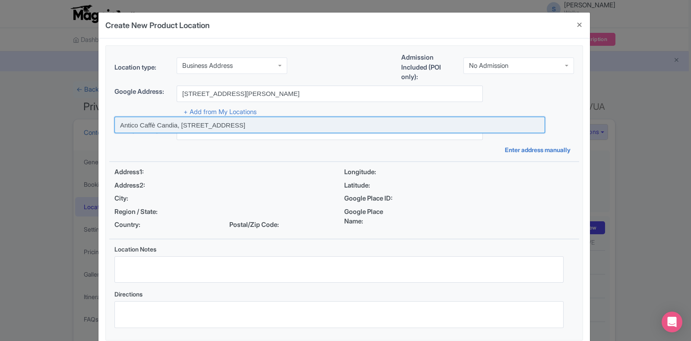
click at [224, 123] on input at bounding box center [329, 125] width 430 height 16
type input "Antico Caffè Candia, [STREET_ADDRESS]"
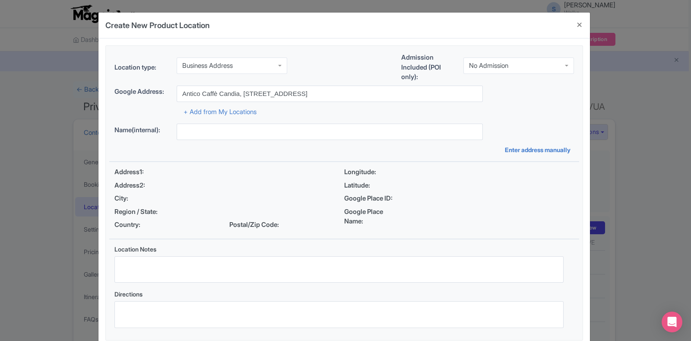
type input "Antico Caffè Candia, [STREET_ADDRESS]"
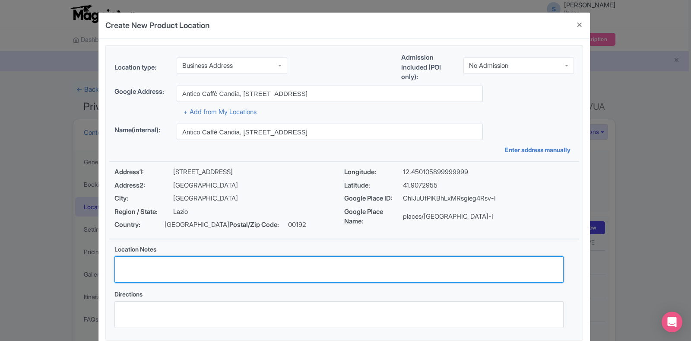
click at [182, 263] on textarea "Location Notes" at bounding box center [338, 269] width 449 height 27
paste textarea "Please arrive 15 minutes prior to the start of your tour, your guide will be ho…"
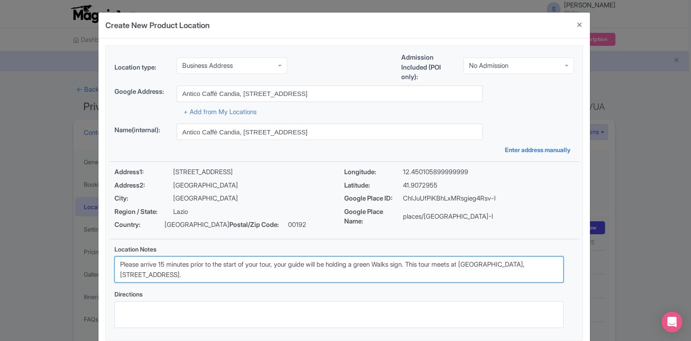
type textarea "Please arrive 15 minutes prior to the start of your tour, your guide will be ho…"
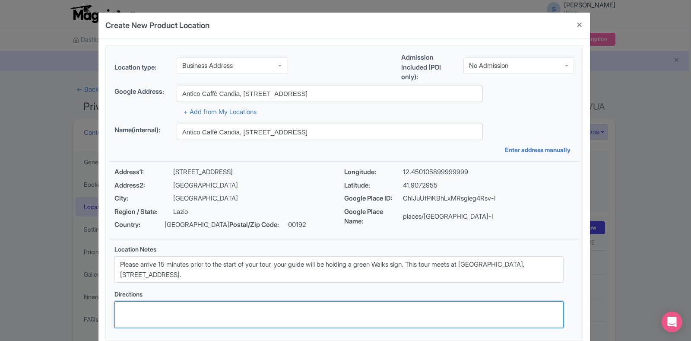
click at [204, 307] on textarea "Directions" at bounding box center [338, 314] width 449 height 27
paste textarea "https://maps.app.goo.gl/WMw8JseKY7Buopgf6"
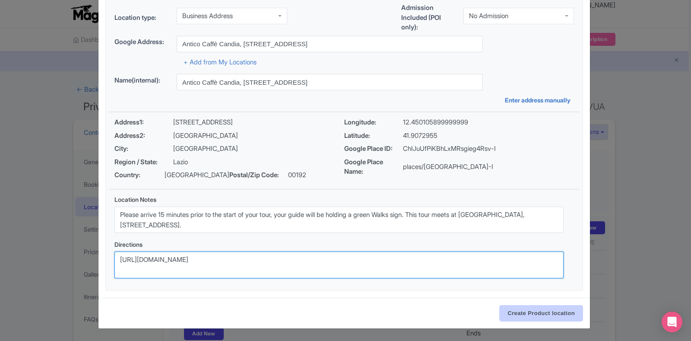
type textarea "https://maps.app.goo.gl/WMw8JseKY7Buopgf6"
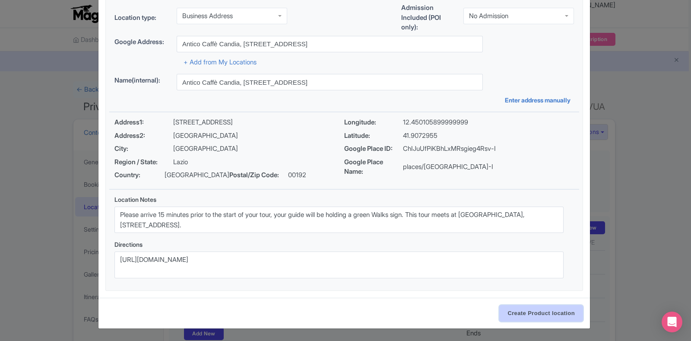
click at [517, 315] on input "Create Product location" at bounding box center [541, 313] width 84 height 16
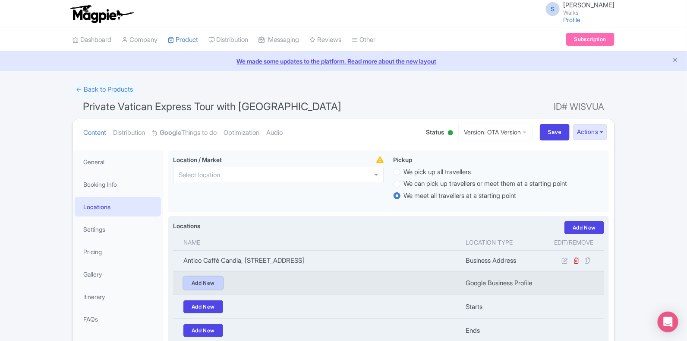
click at [199, 280] on link "Add New" at bounding box center [204, 282] width 40 height 13
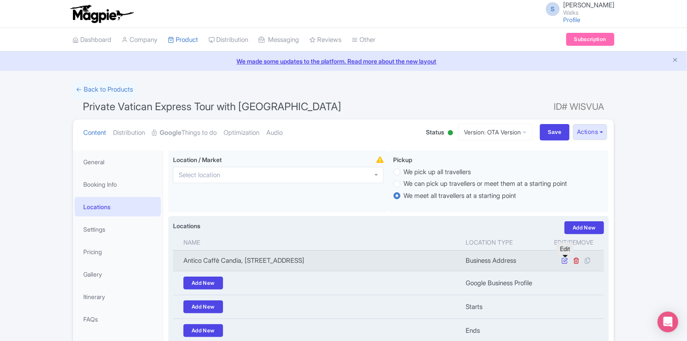
click at [563, 260] on icon at bounding box center [565, 260] width 6 height 6
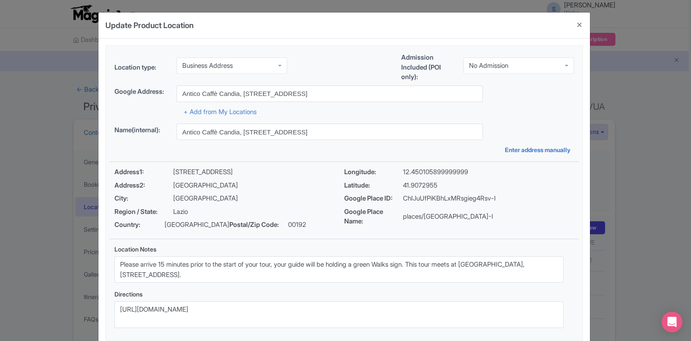
click at [269, 65] on div "Business Address" at bounding box center [232, 65] width 111 height 16
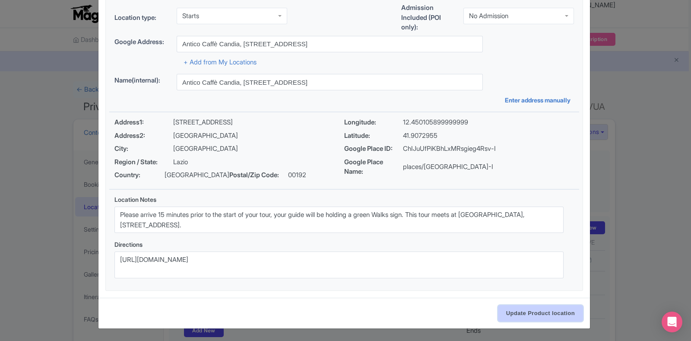
click at [531, 318] on input "Update Product location" at bounding box center [540, 313] width 85 height 16
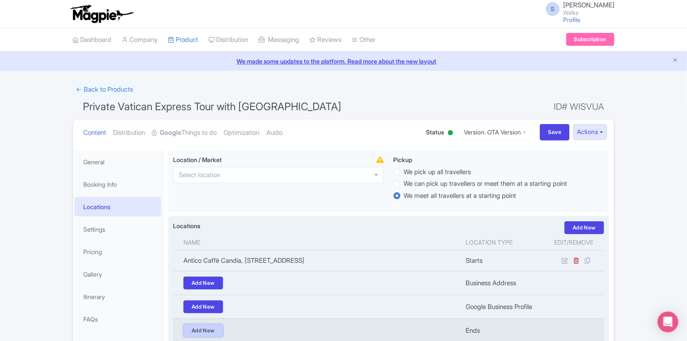
click at [216, 330] on link "Add New" at bounding box center [204, 330] width 40 height 13
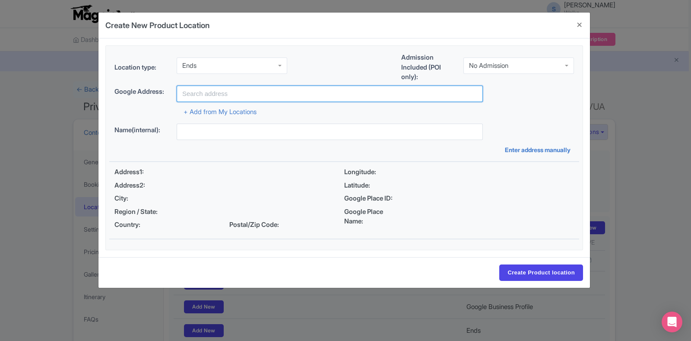
click at [244, 85] on input "text" at bounding box center [330, 93] width 306 height 16
paste input "[GEOGRAPHIC_DATA], [GEOGRAPHIC_DATA], [GEOGRAPHIC_DATA]"
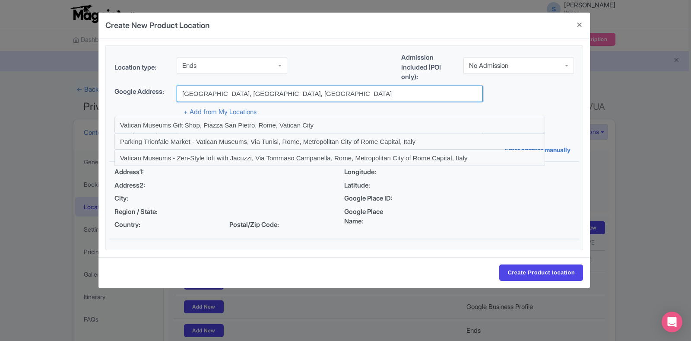
type input "[GEOGRAPHIC_DATA], [GEOGRAPHIC_DATA], [GEOGRAPHIC_DATA]"
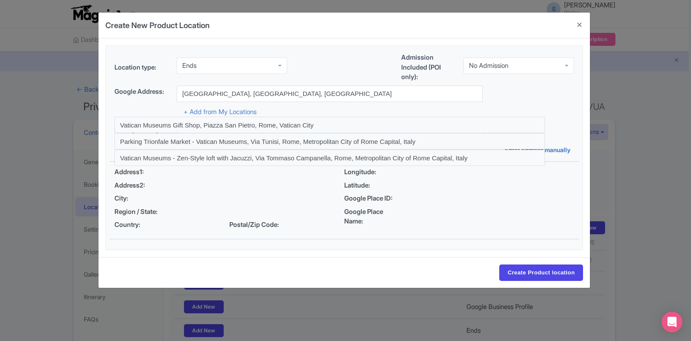
click at [134, 110] on div "+ Add from My Locations" at bounding box center [343, 109] width 459 height 15
click at [331, 272] on div "Create Product location" at bounding box center [343, 272] width 491 height 31
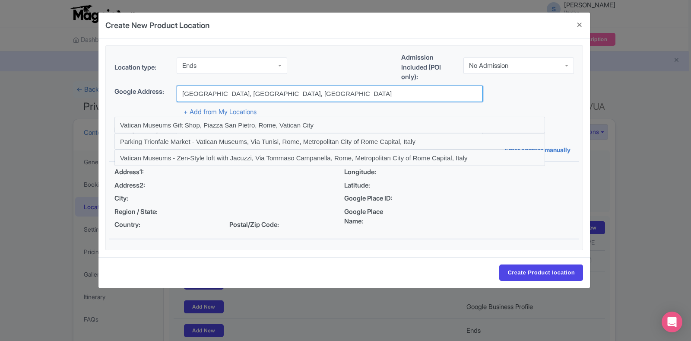
click at [288, 98] on input "[GEOGRAPHIC_DATA], [GEOGRAPHIC_DATA], [GEOGRAPHIC_DATA]" at bounding box center [330, 93] width 306 height 16
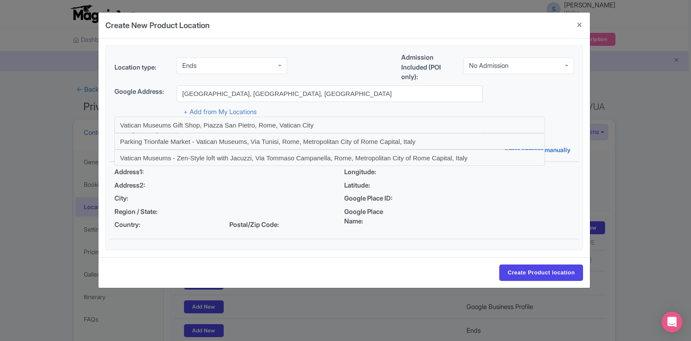
click at [522, 104] on div "+ Add from My Locations" at bounding box center [343, 109] width 459 height 15
click at [547, 266] on input "Create Product location" at bounding box center [541, 272] width 84 height 16
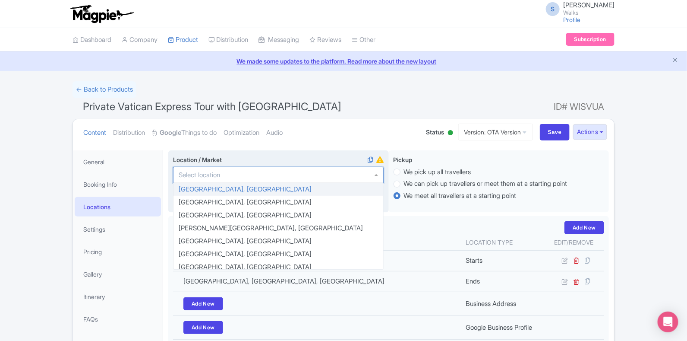
click at [331, 173] on div at bounding box center [278, 175] width 211 height 16
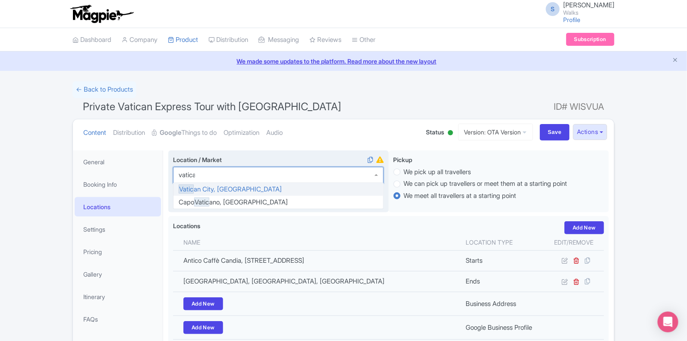
type input "vatican"
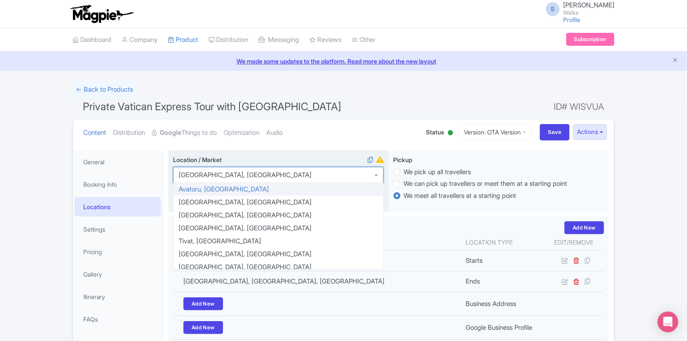
scroll to position [0, 0]
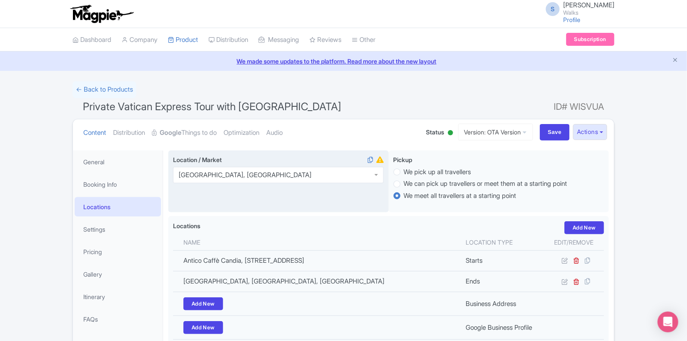
click at [272, 161] on label "Location / Market" at bounding box center [278, 159] width 211 height 9
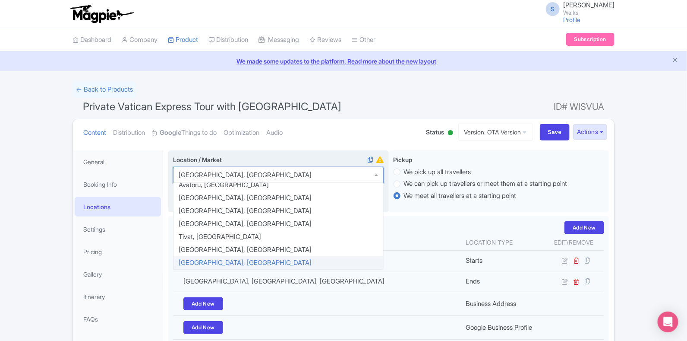
click at [304, 155] on label "Location / Market" at bounding box center [278, 159] width 211 height 9
click at [312, 171] on input "Location / Market" at bounding box center [313, 175] width 2 height 8
click at [304, 155] on label "Location / Market" at bounding box center [278, 159] width 211 height 9
click at [312, 171] on input "Location / Market" at bounding box center [313, 175] width 2 height 8
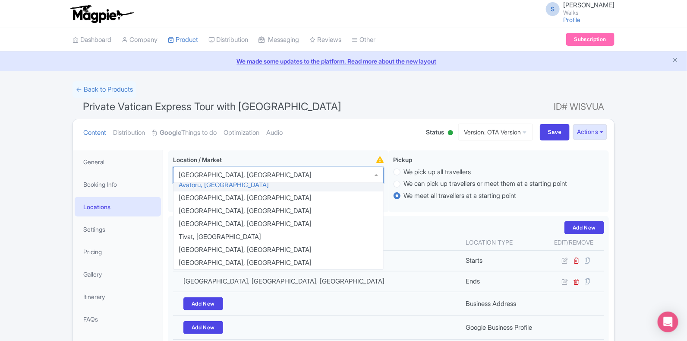
click at [250, 173] on div "[GEOGRAPHIC_DATA], [GEOGRAPHIC_DATA]" at bounding box center [278, 175] width 211 height 16
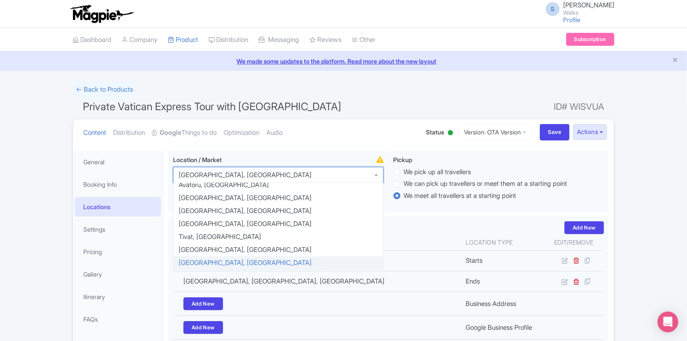
click at [214, 260] on div "Location / Market Vatican City, Italy Vatican City, Italy Avatoru, French Polyn…" at bounding box center [388, 289] width 441 height 279
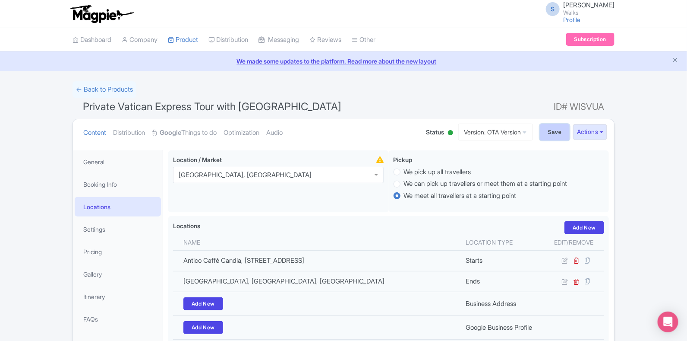
click at [547, 130] on input "Save" at bounding box center [555, 132] width 30 height 16
type input "Update Product"
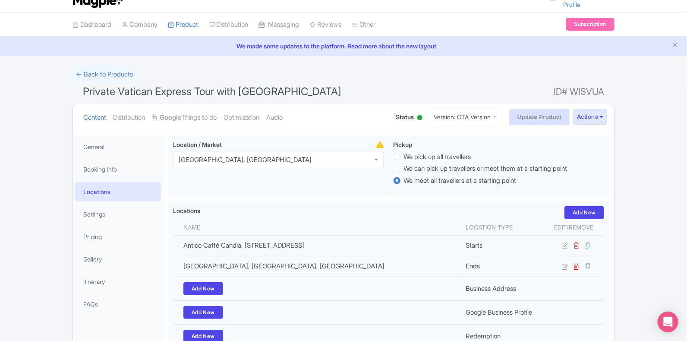
scroll to position [21, 0]
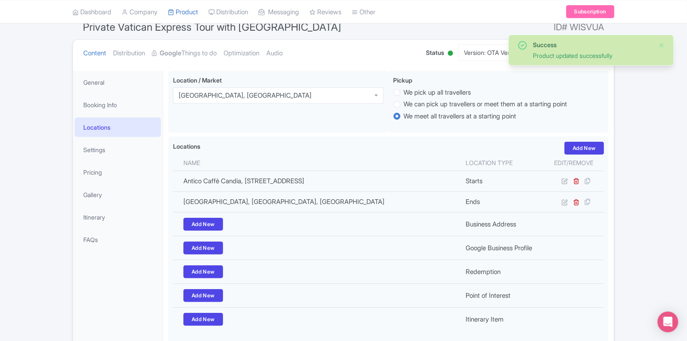
scroll to position [147, 0]
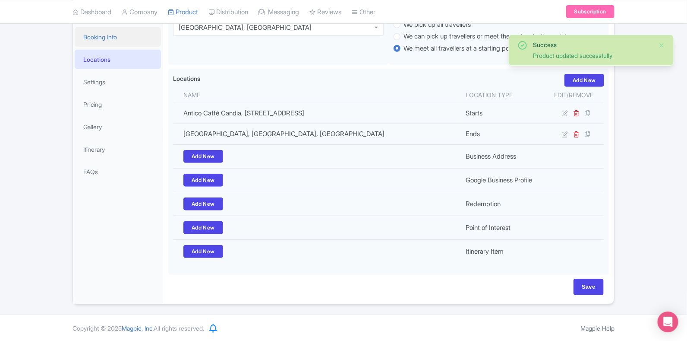
click at [125, 40] on link "Booking Info" at bounding box center [118, 36] width 86 height 19
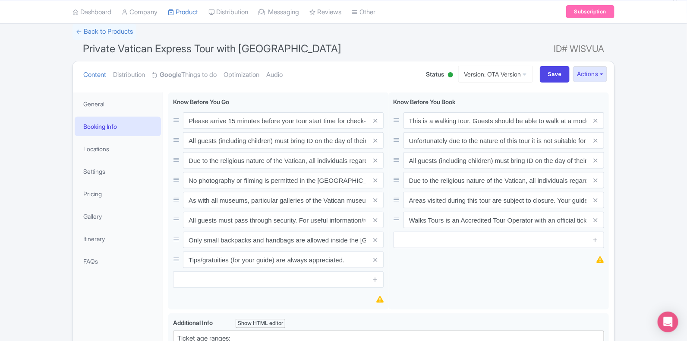
scroll to position [0, 0]
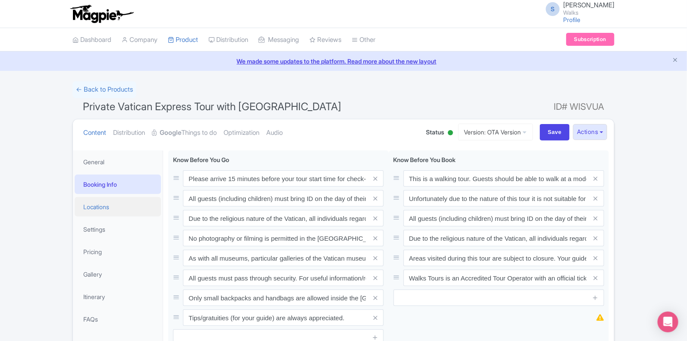
click at [116, 210] on link "Locations" at bounding box center [118, 206] width 86 height 19
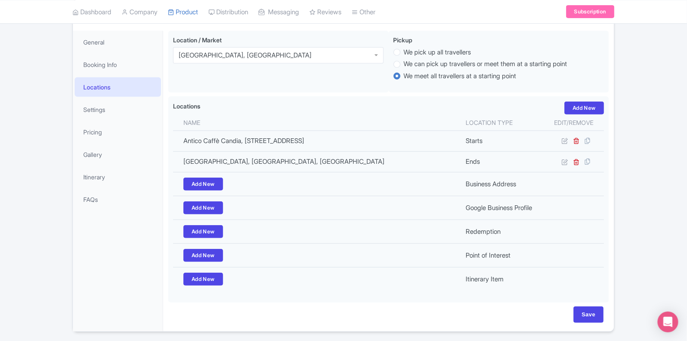
scroll to position [147, 0]
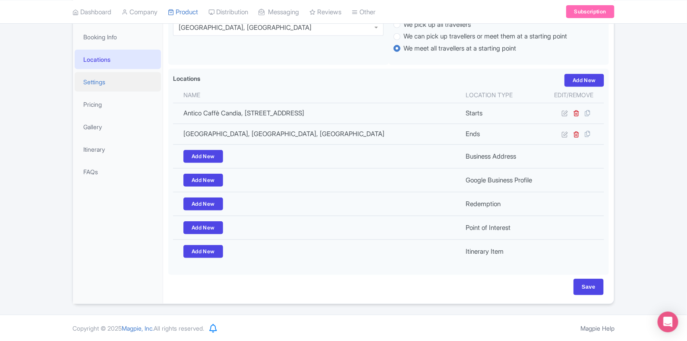
click at [105, 85] on link "Settings" at bounding box center [118, 81] width 86 height 19
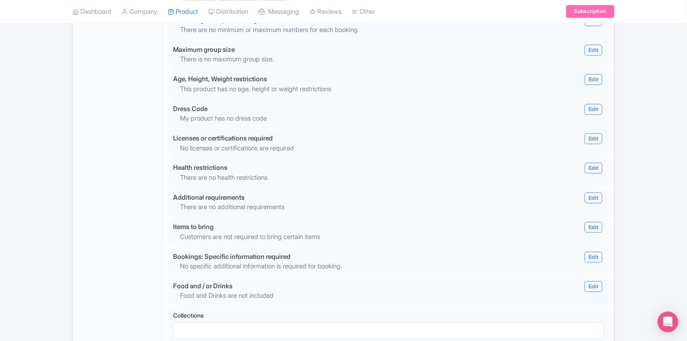
scroll to position [805, 0]
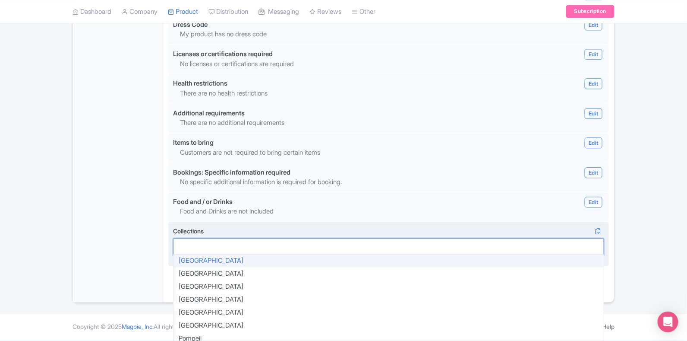
click at [192, 245] on div at bounding box center [388, 246] width 431 height 16
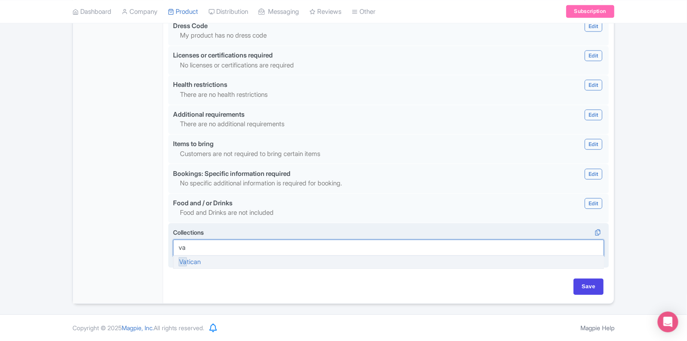
type input "vat"
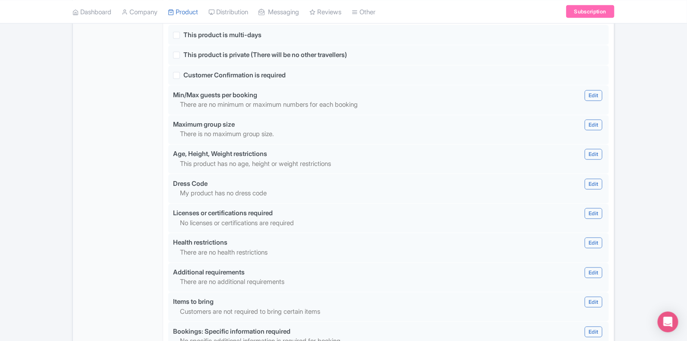
scroll to position [645, 0]
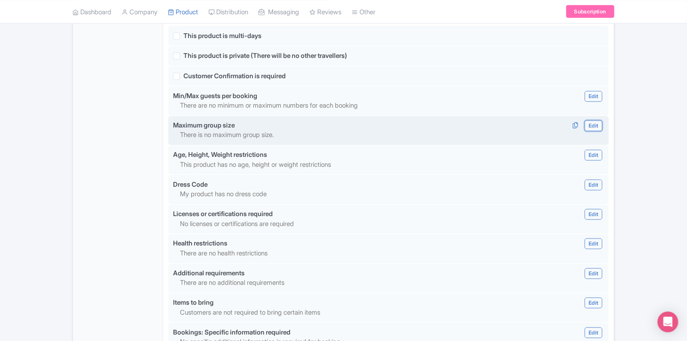
click at [592, 128] on link "Edit" at bounding box center [593, 125] width 17 height 11
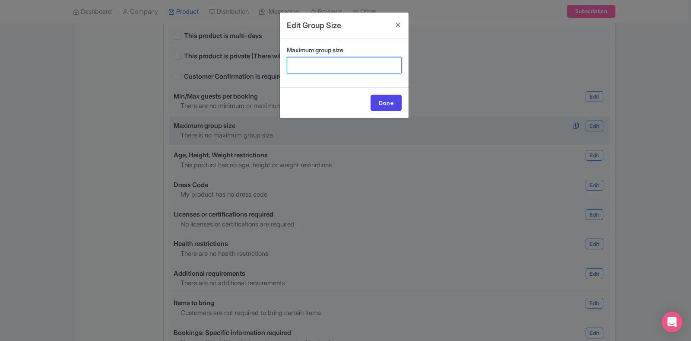
click at [312, 61] on input "Maximum group size" at bounding box center [344, 65] width 115 height 16
type input "6"
click at [307, 89] on div "Done" at bounding box center [344, 102] width 129 height 31
click at [384, 105] on link "Done" at bounding box center [385, 103] width 31 height 16
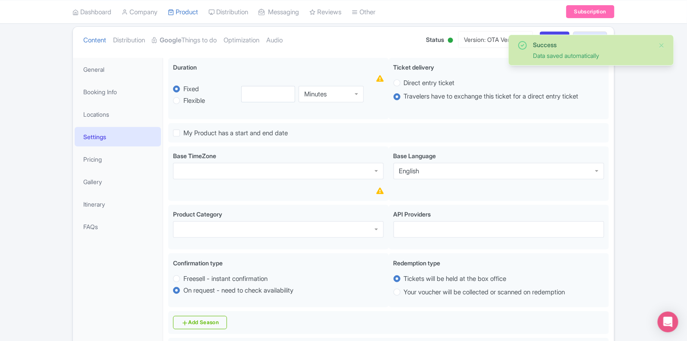
scroll to position [90, 0]
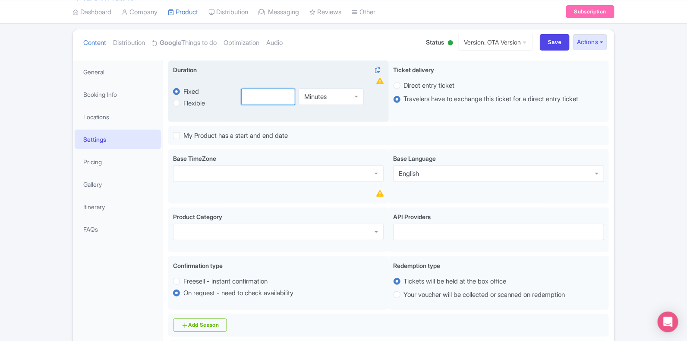
click at [250, 94] on input "number" at bounding box center [268, 97] width 54 height 16
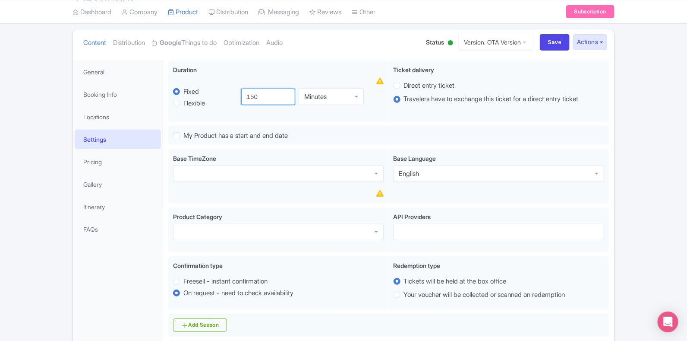
type input "150"
click at [162, 205] on li "Itinerary" at bounding box center [118, 206] width 90 height 23
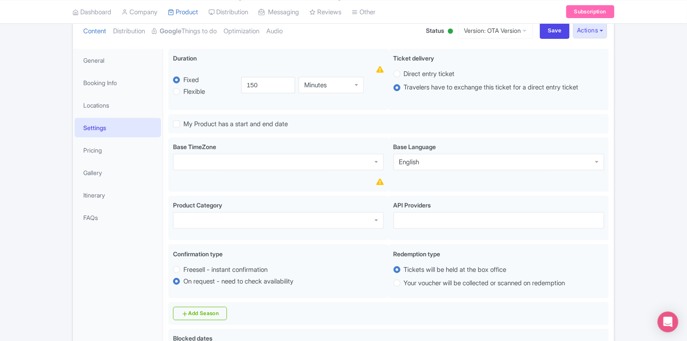
scroll to position [103, 0]
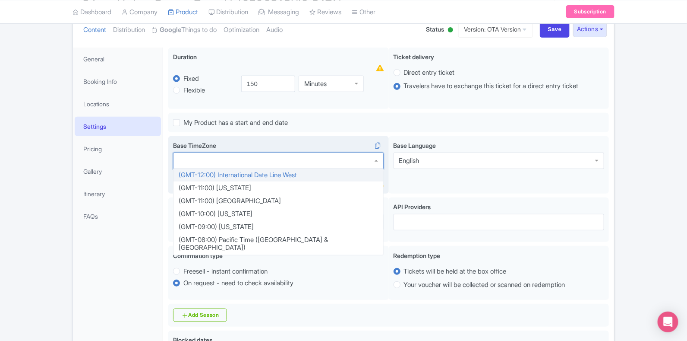
click at [274, 167] on div at bounding box center [278, 160] width 211 height 16
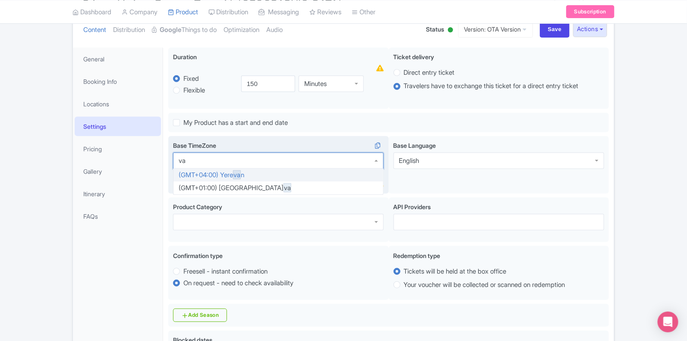
type input "v"
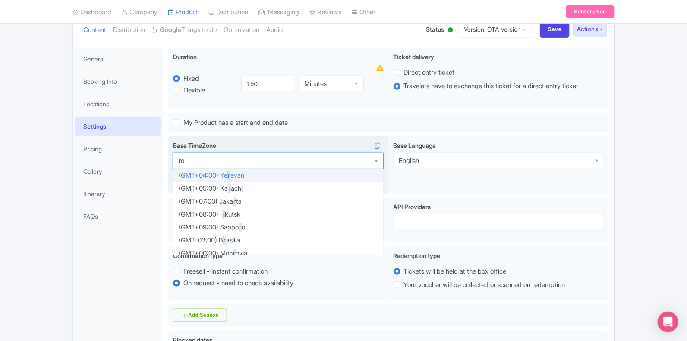
scroll to position [0, 0]
type input "rom"
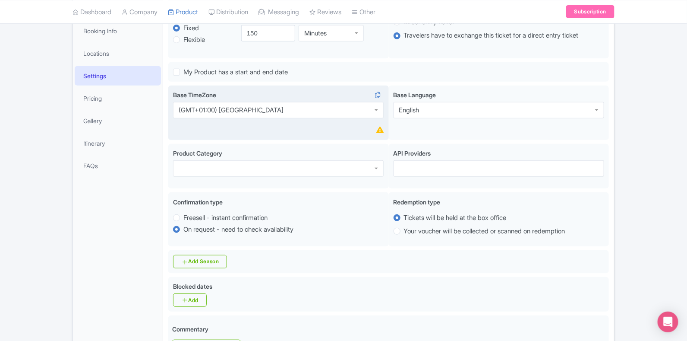
scroll to position [162, 0]
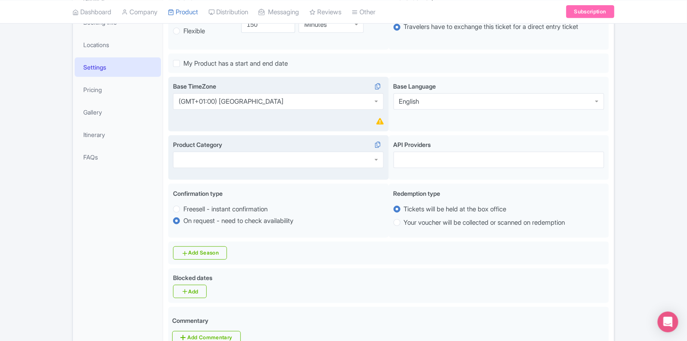
click at [352, 164] on div at bounding box center [278, 160] width 211 height 16
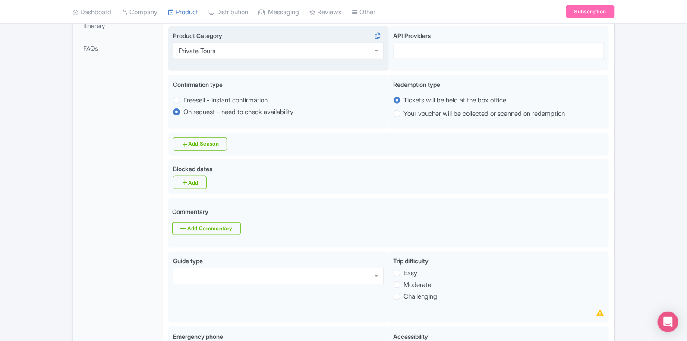
scroll to position [272, 0]
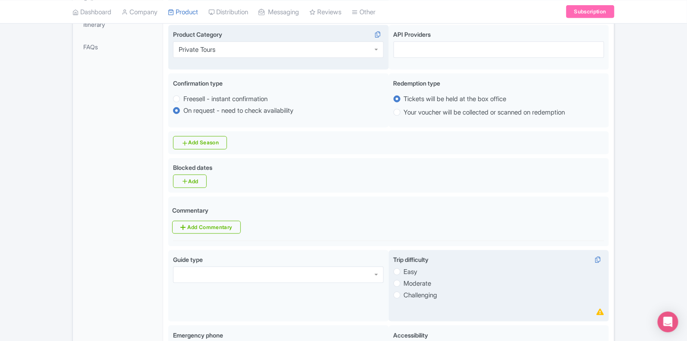
click at [404, 275] on label "Easy" at bounding box center [411, 272] width 14 height 10
click at [404, 275] on input "Easy" at bounding box center [408, 270] width 9 height 9
radio input "true"
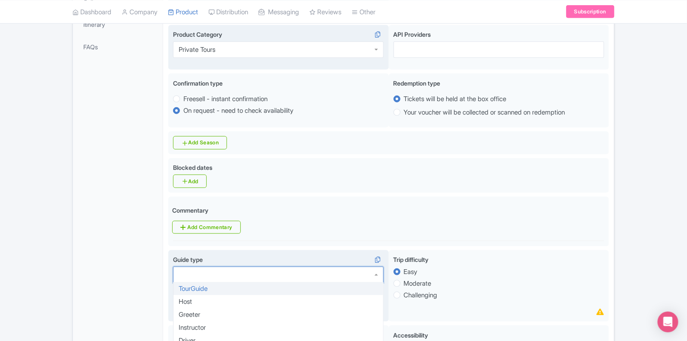
click at [356, 276] on div at bounding box center [278, 274] width 211 height 16
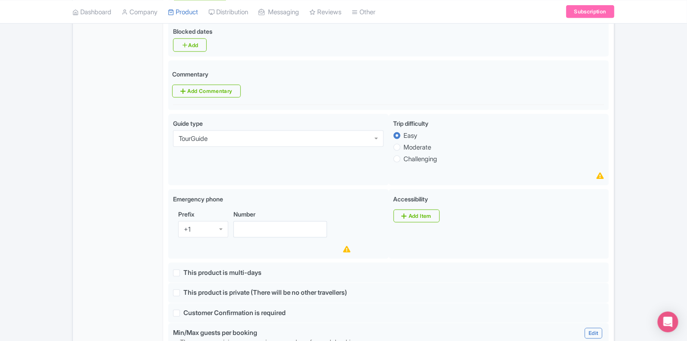
scroll to position [416, 0]
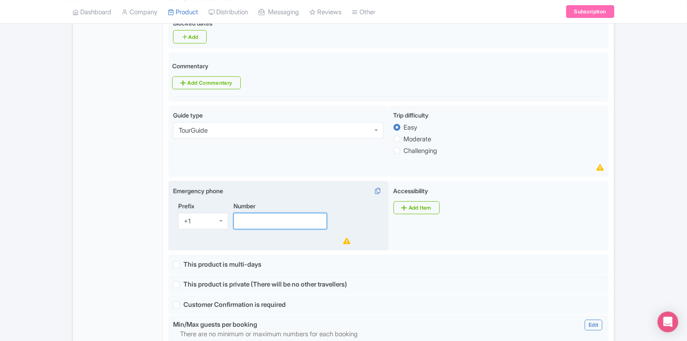
click at [291, 225] on input "Number" at bounding box center [281, 221] width 94 height 16
paste input "[PHONE_NUMBER]"
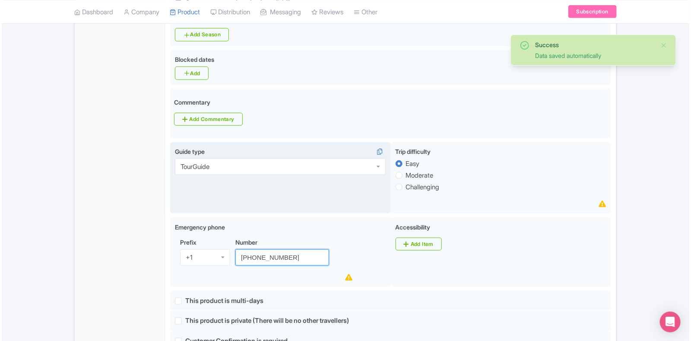
scroll to position [380, 0]
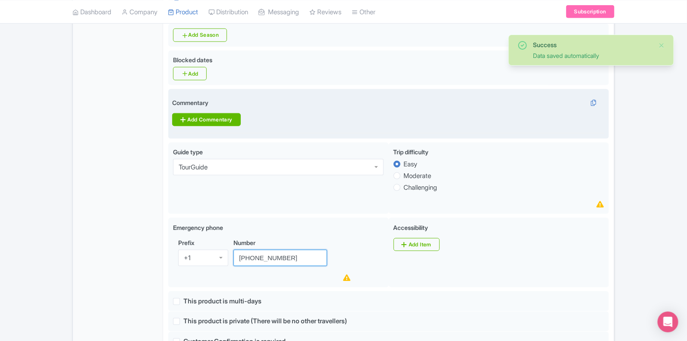
type input "[PHONE_NUMBER]"
click at [216, 124] on link "Add Commentary" at bounding box center [206, 119] width 68 height 13
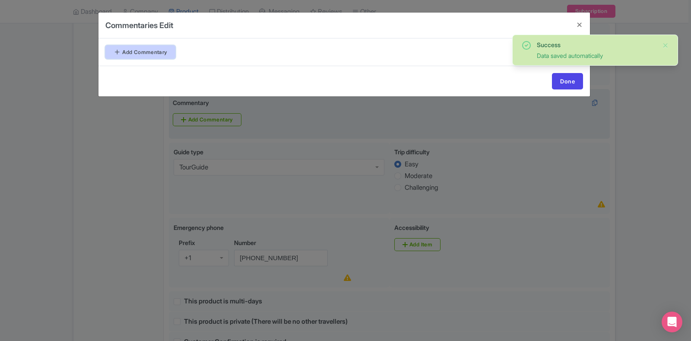
click at [137, 52] on link "Add Commentary" at bounding box center [140, 51] width 70 height 13
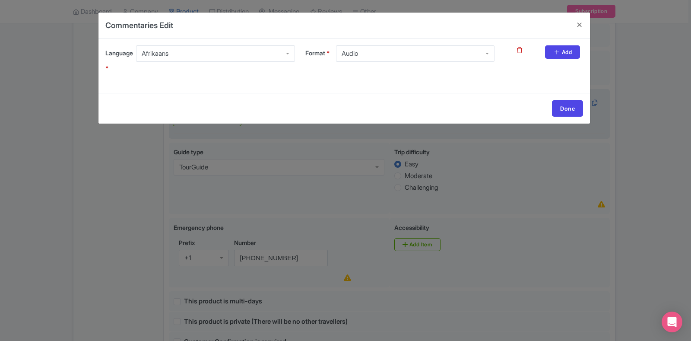
click at [286, 51] on div "Afrikaans" at bounding box center [215, 53] width 158 height 16
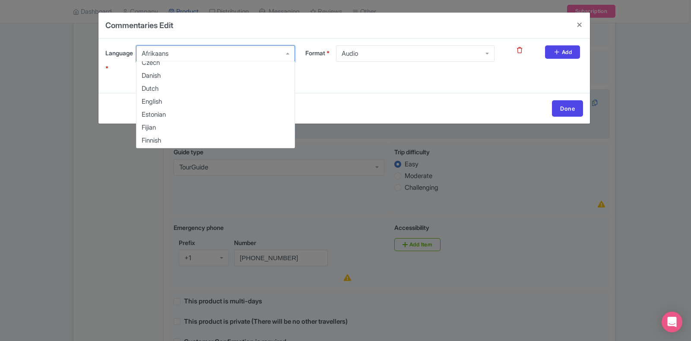
scroll to position [161, 0]
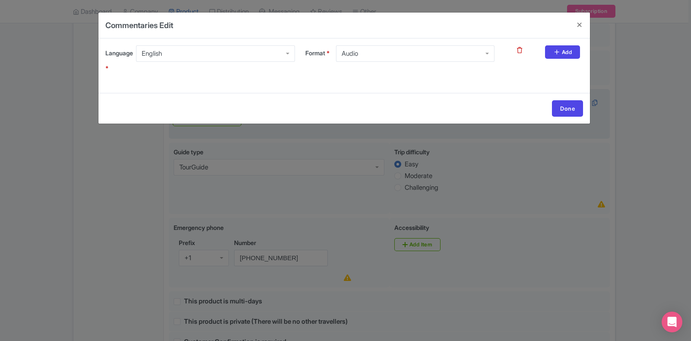
click at [311, 116] on div "Done" at bounding box center [343, 108] width 491 height 31
click at [573, 100] on link "Done" at bounding box center [567, 108] width 31 height 16
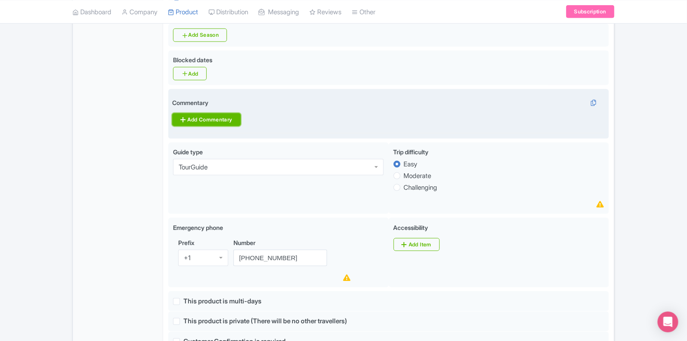
click at [229, 121] on link "Add Commentary" at bounding box center [206, 119] width 68 height 13
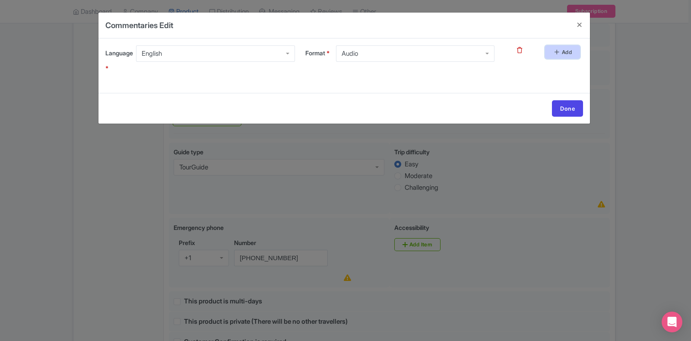
click at [560, 55] on link "Add" at bounding box center [562, 51] width 35 height 13
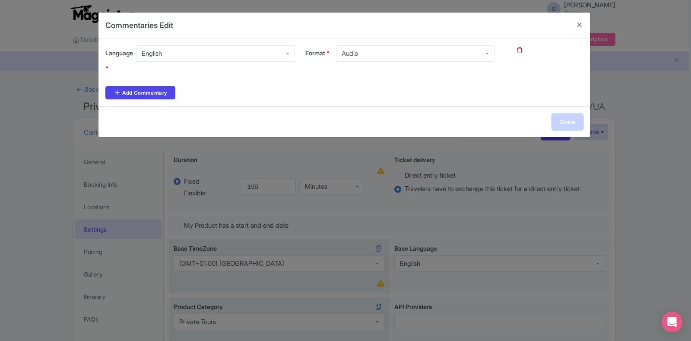
click at [565, 120] on link "Done" at bounding box center [567, 122] width 31 height 16
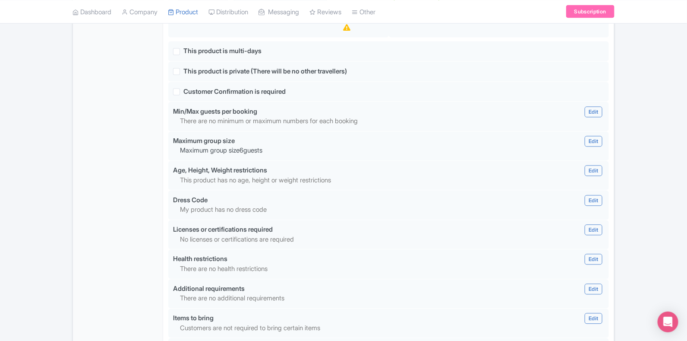
scroll to position [659, 0]
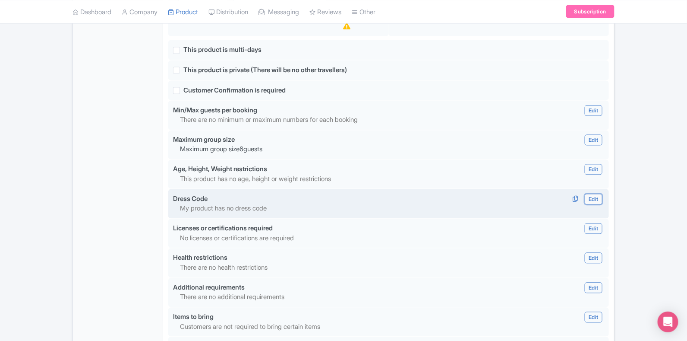
click at [591, 201] on link "Edit" at bounding box center [593, 199] width 17 height 11
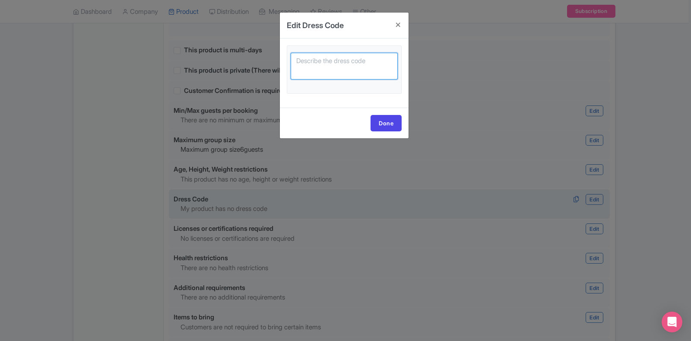
click at [354, 63] on textarea at bounding box center [344, 66] width 107 height 27
paste textarea "Due to the religious nature of the Vatican, all individuals regardless of gende…"
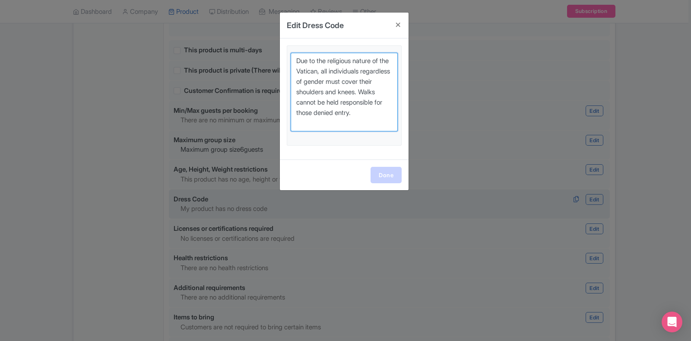
type textarea "Due to the religious nature of the Vatican, all individuals regardless of gende…"
click at [384, 171] on link "Done" at bounding box center [385, 175] width 31 height 16
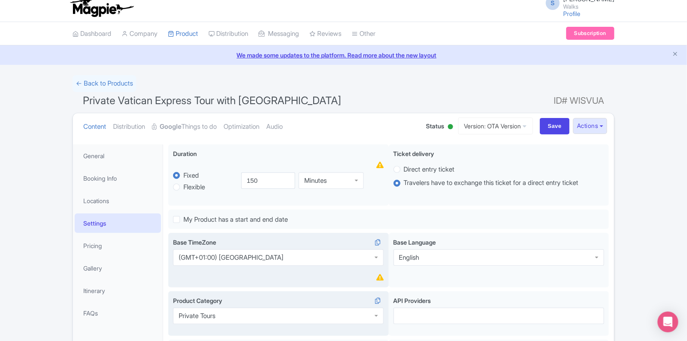
scroll to position [0, 0]
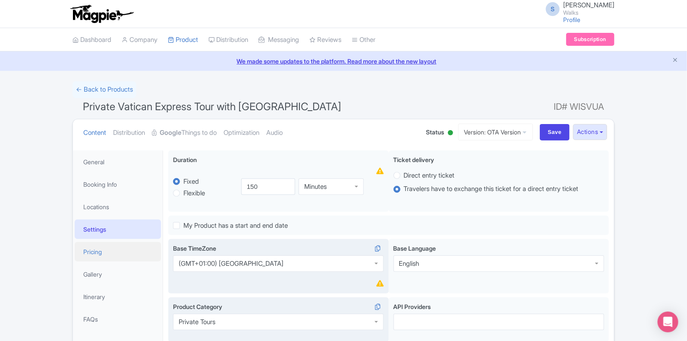
click at [98, 254] on link "Pricing" at bounding box center [118, 251] width 86 height 19
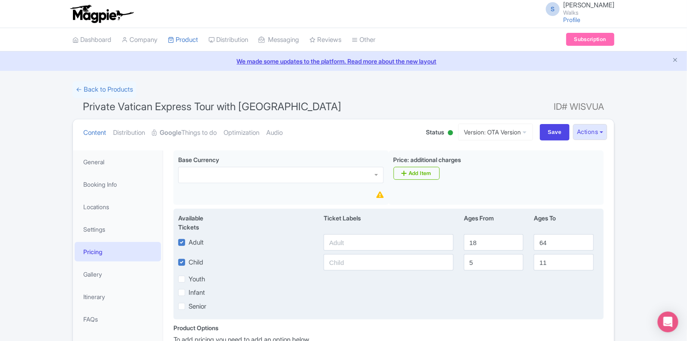
click at [189, 241] on label "Adult" at bounding box center [196, 242] width 15 height 10
click at [189, 241] on input "Adult" at bounding box center [192, 240] width 6 height 6
checkbox input "false"
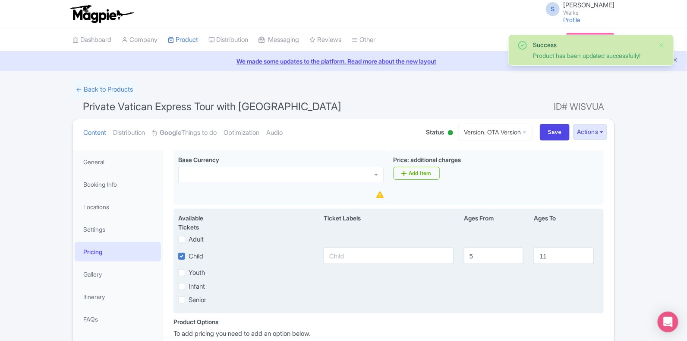
click at [189, 253] on label "Child" at bounding box center [196, 256] width 15 height 10
click at [189, 253] on input "Child" at bounding box center [192, 254] width 6 height 6
checkbox input "false"
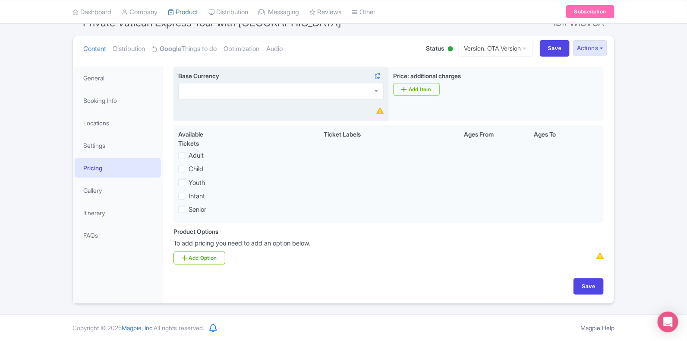
scroll to position [88, 0]
click at [377, 89] on div at bounding box center [281, 91] width 206 height 16
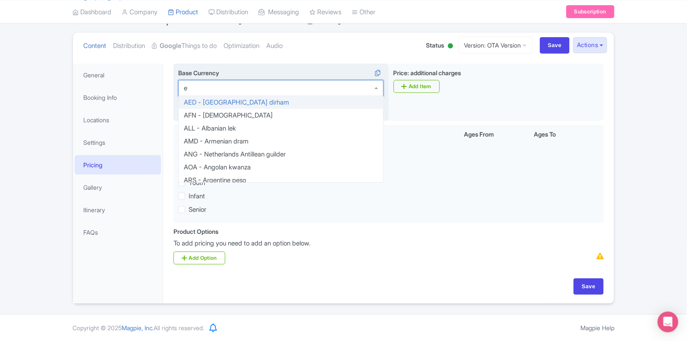
type input "eu"
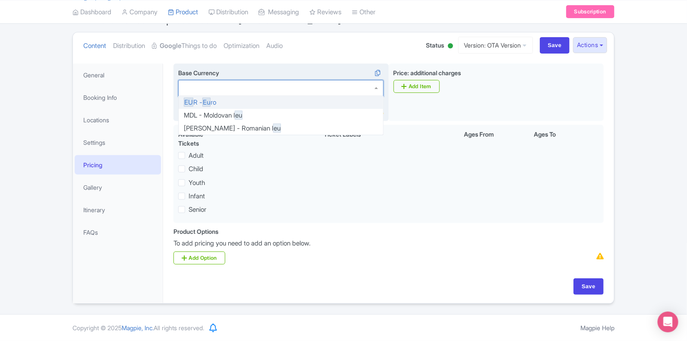
scroll to position [85, 0]
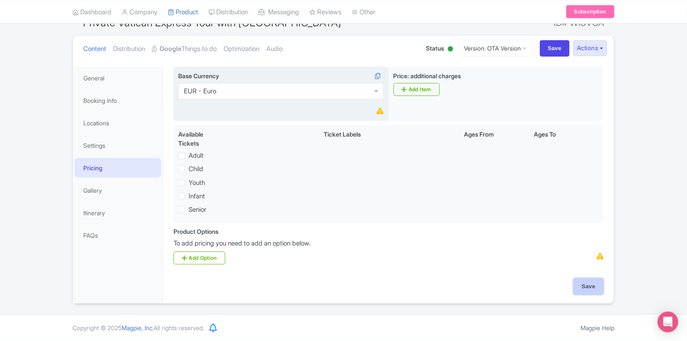
click at [586, 286] on input "Save" at bounding box center [589, 286] width 30 height 16
type input "Update Product"
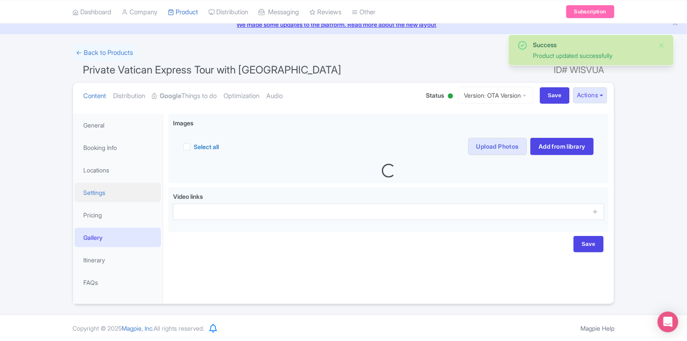
scroll to position [76, 0]
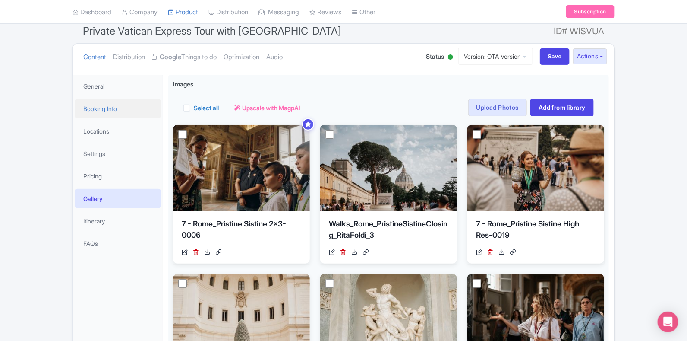
click at [101, 111] on link "Booking Info" at bounding box center [118, 108] width 86 height 19
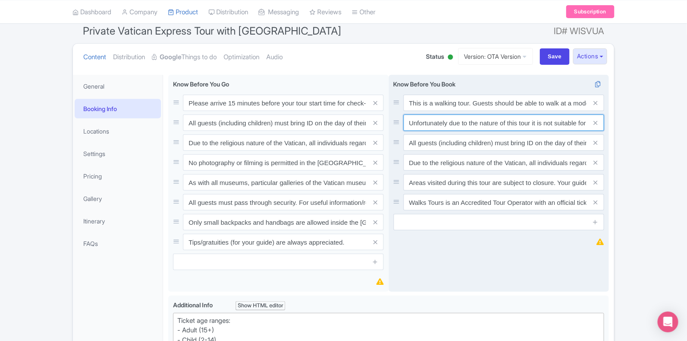
click at [499, 129] on input "Unfortunately due to the nature of this tour it is not suitable for guests with…" at bounding box center [504, 122] width 201 height 16
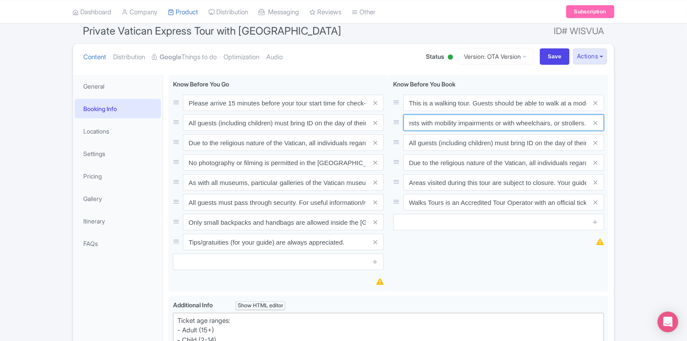
scroll to position [0, 0]
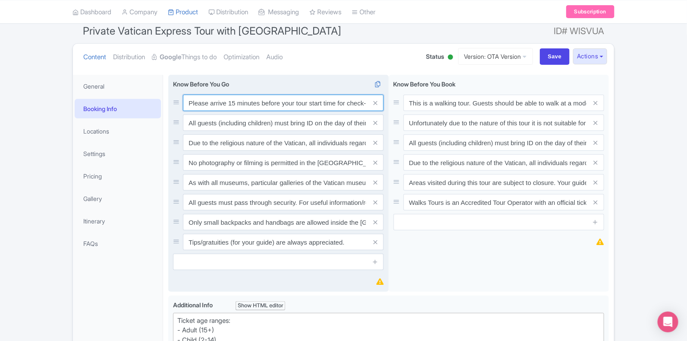
click at [187, 104] on input "Please arrive 15 minutes before your tour start time for check-in. Out of court…" at bounding box center [283, 103] width 201 height 16
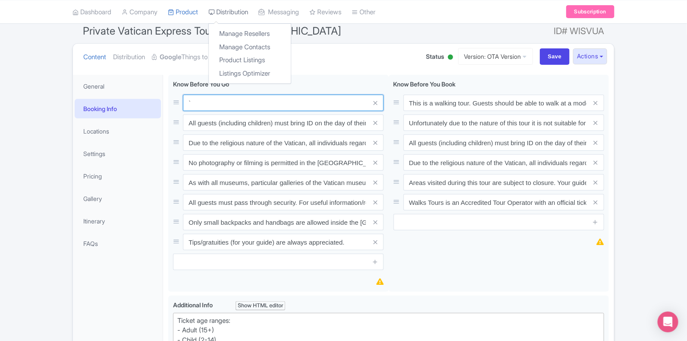
type input "Please arrive 15 minutes before your tour start time for check-in. Out of court…"
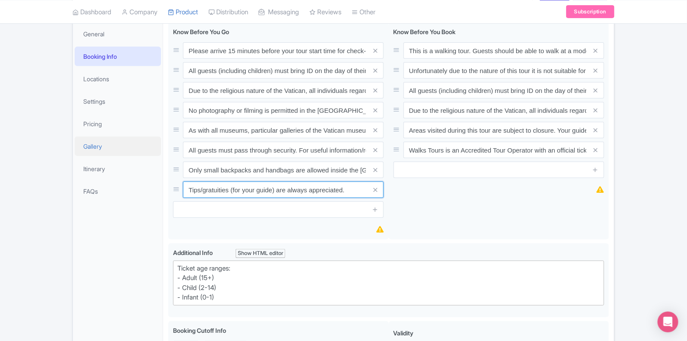
scroll to position [127, 0]
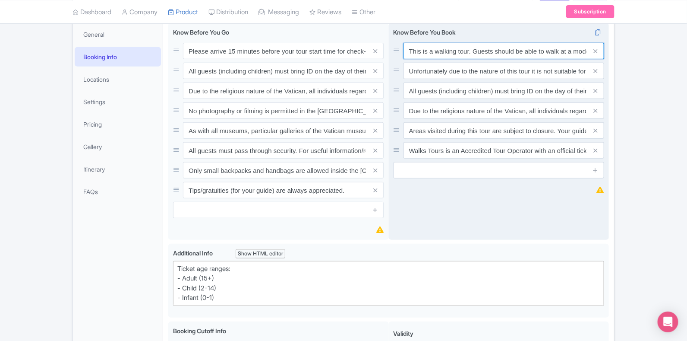
click at [410, 57] on input "This is a walking tour. Guests should be able to walk at a moderate pace withou…" at bounding box center [504, 51] width 201 height 16
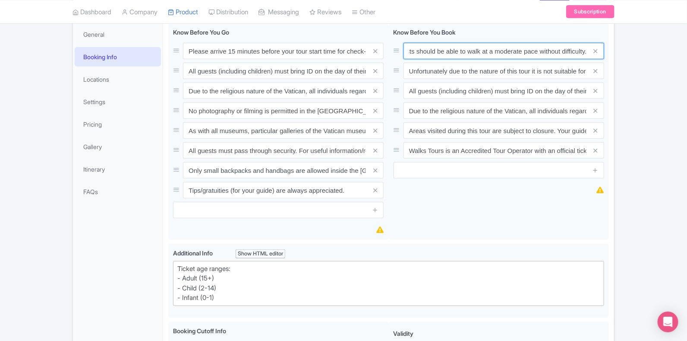
scroll to position [0, 0]
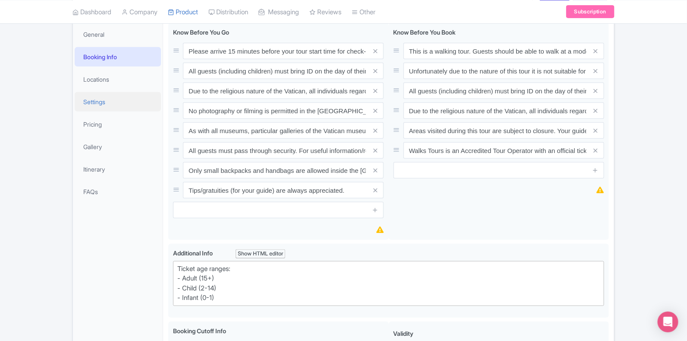
click at [111, 104] on link "Settings" at bounding box center [118, 101] width 86 height 19
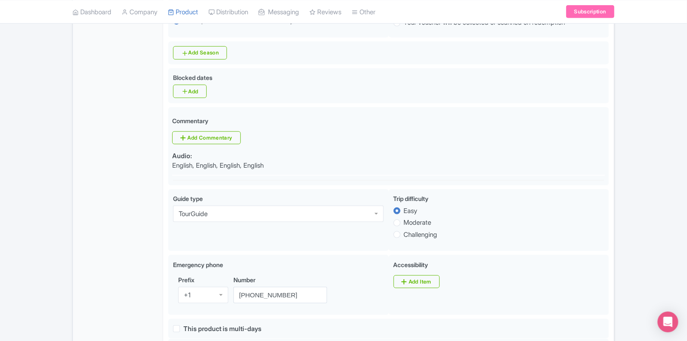
scroll to position [352, 0]
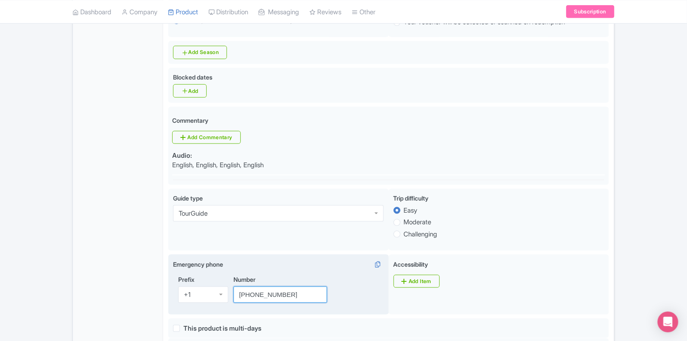
click at [295, 297] on input "[PHONE_NUMBER]" at bounding box center [281, 294] width 94 height 16
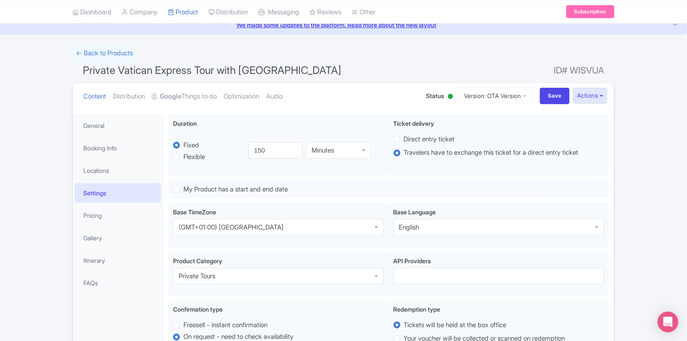
scroll to position [0, 0]
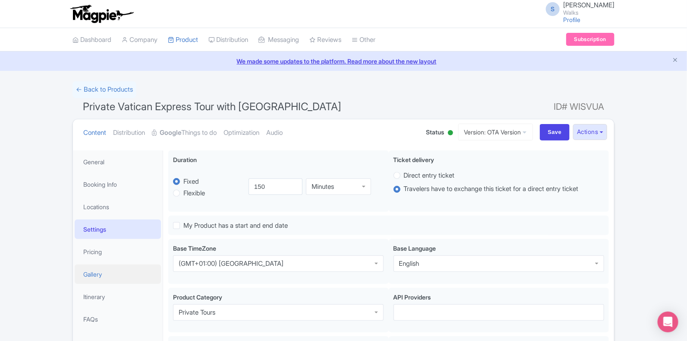
click at [108, 274] on link "Gallery" at bounding box center [118, 273] width 86 height 19
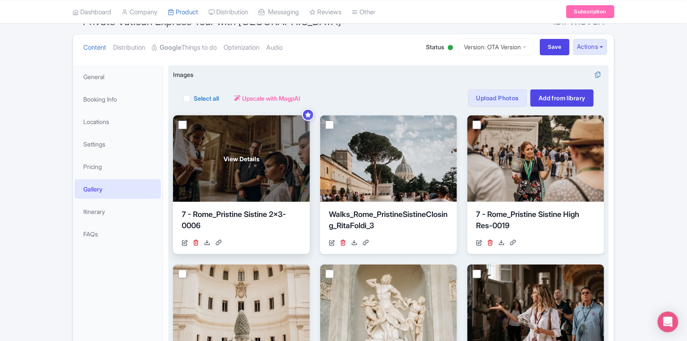
scroll to position [86, 0]
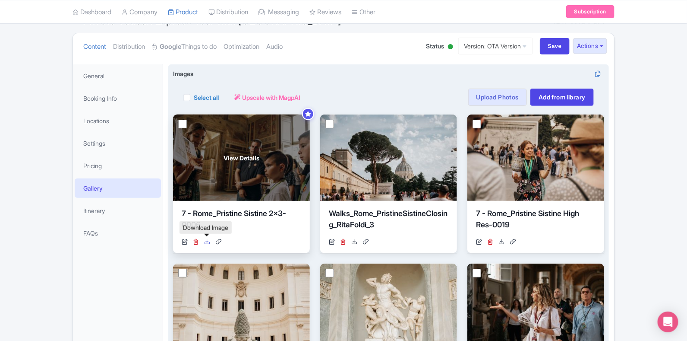
click at [207, 240] on icon at bounding box center [207, 241] width 6 height 6
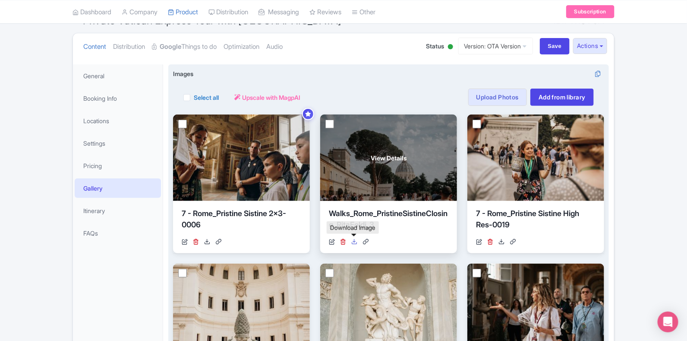
click at [357, 238] on icon at bounding box center [354, 241] width 6 height 6
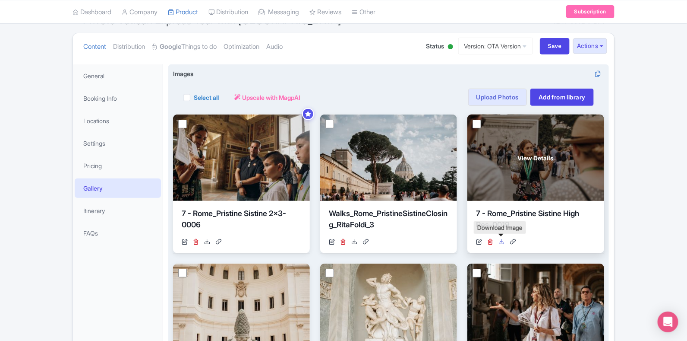
click at [502, 240] on icon at bounding box center [502, 241] width 6 height 6
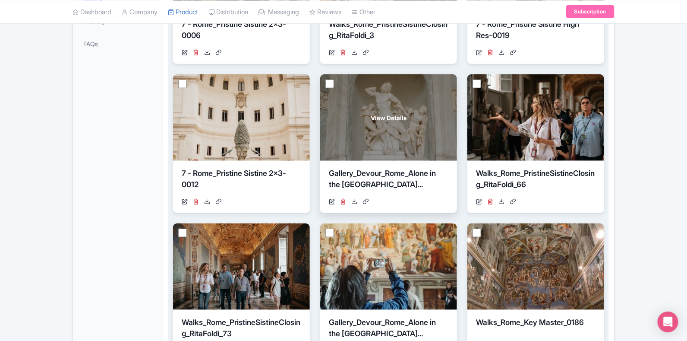
scroll to position [294, 0]
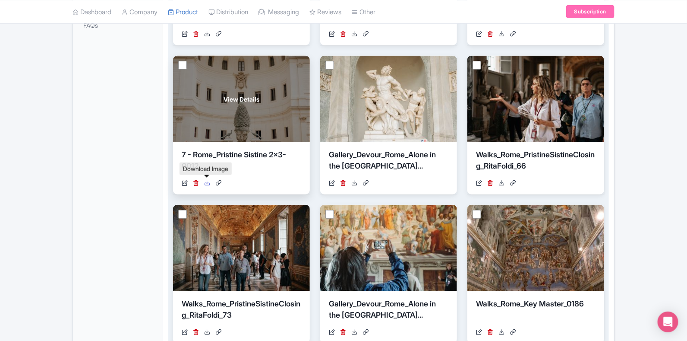
click at [205, 180] on icon at bounding box center [207, 183] width 6 height 6
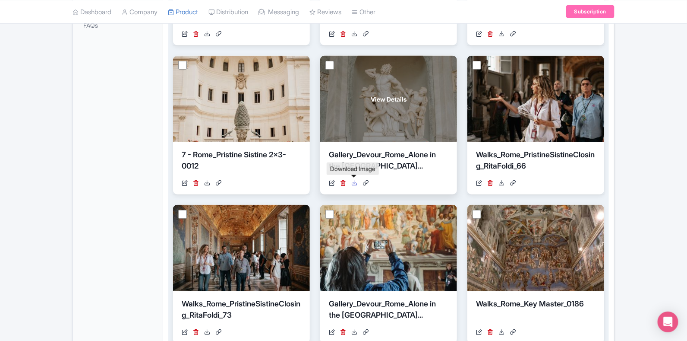
click at [356, 181] on icon at bounding box center [354, 183] width 6 height 6
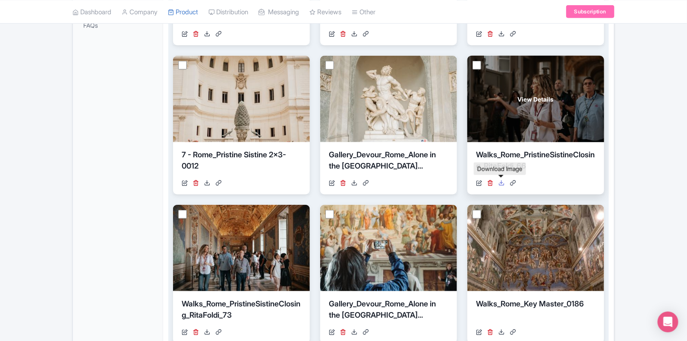
click at [503, 181] on icon at bounding box center [502, 183] width 6 height 6
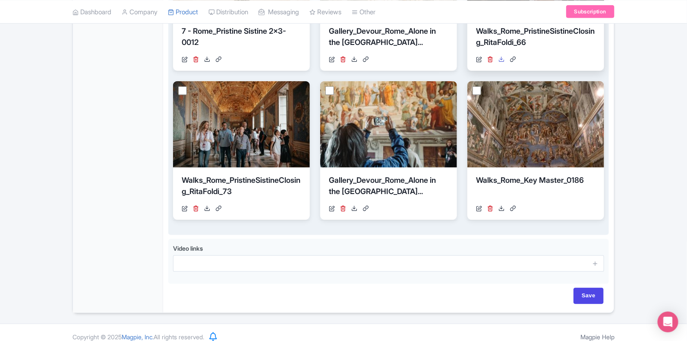
scroll to position [426, 0]
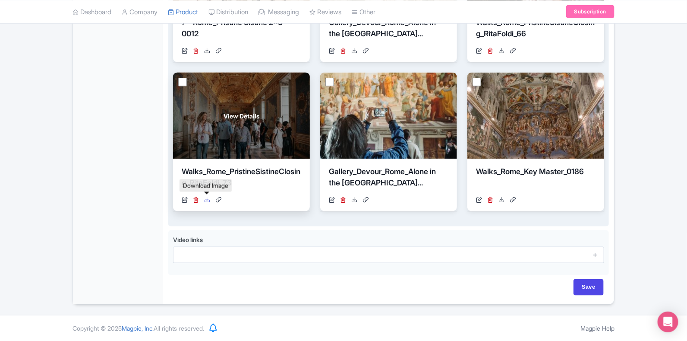
click at [208, 198] on icon at bounding box center [207, 199] width 6 height 6
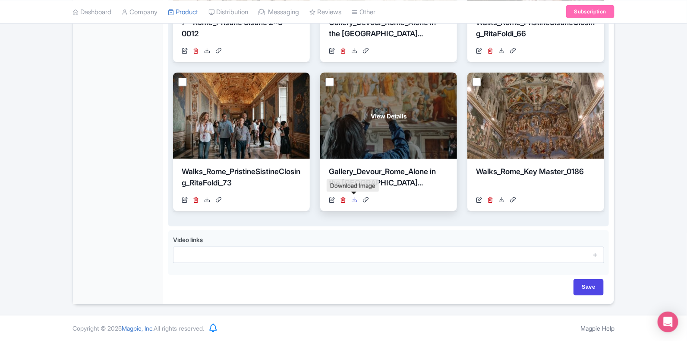
click at [354, 197] on icon at bounding box center [354, 199] width 6 height 6
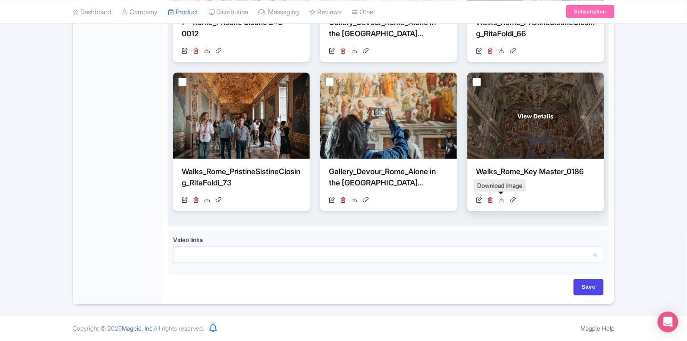
click at [503, 197] on icon at bounding box center [502, 199] width 6 height 6
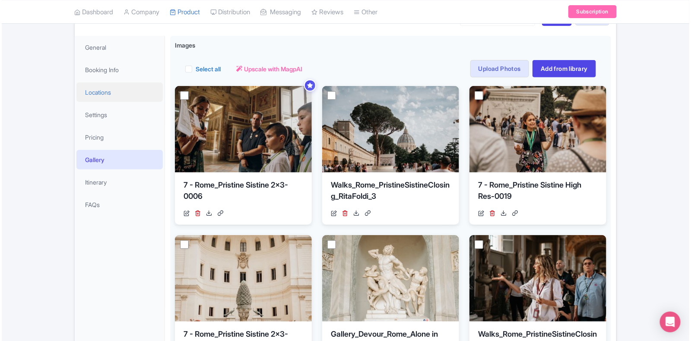
scroll to position [114, 0]
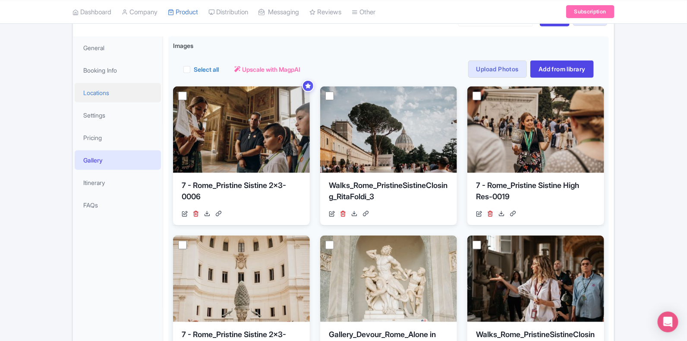
click at [110, 92] on link "Locations" at bounding box center [118, 92] width 86 height 19
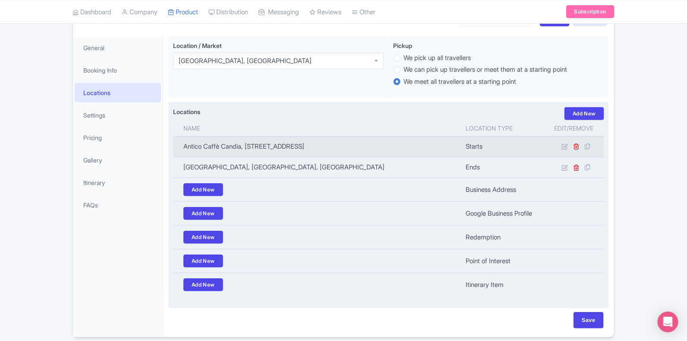
drag, startPoint x: 440, startPoint y: 146, endPoint x: 181, endPoint y: 147, distance: 259.1
click at [181, 147] on td "Antico Caffè Candia, [STREET_ADDRESS]" at bounding box center [317, 146] width 288 height 21
copy td "Antico Caffè Candia, [STREET_ADDRESS]"
click at [567, 146] on icon at bounding box center [565, 146] width 6 height 6
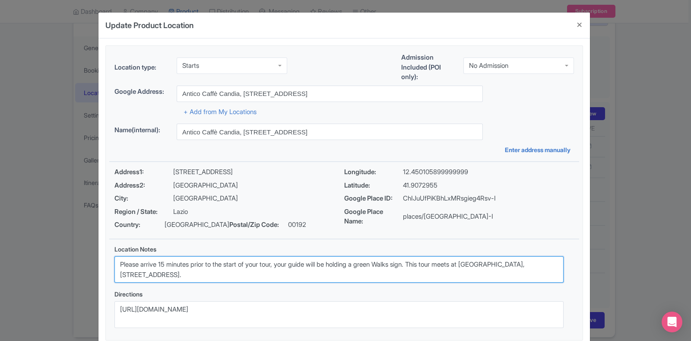
click at [220, 273] on textarea "Please arrive 15 minutes prior to the start of your tour, your guide will be ho…" at bounding box center [338, 269] width 449 height 27
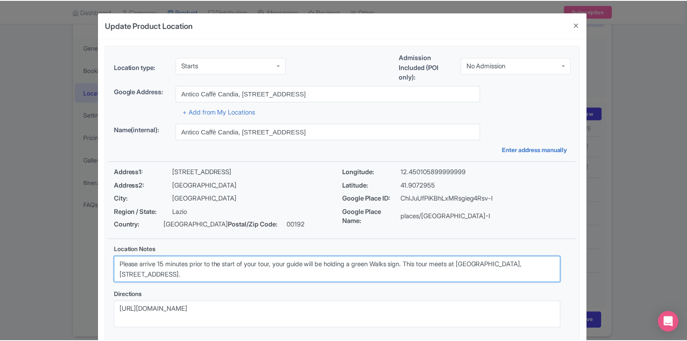
scroll to position [50, 0]
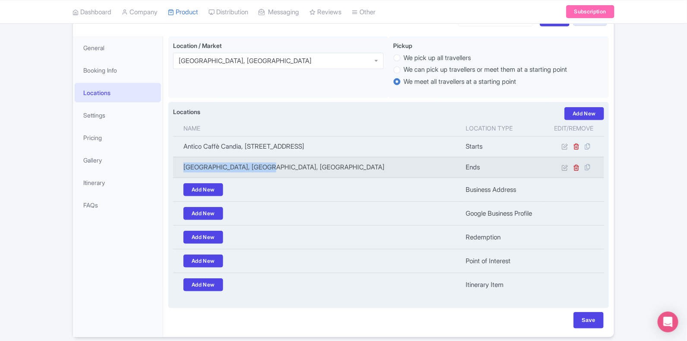
drag, startPoint x: 272, startPoint y: 168, endPoint x: 182, endPoint y: 168, distance: 90.2
click at [182, 168] on td "[GEOGRAPHIC_DATA], [GEOGRAPHIC_DATA], [GEOGRAPHIC_DATA]" at bounding box center [317, 167] width 288 height 21
copy td "[GEOGRAPHIC_DATA], [GEOGRAPHIC_DATA], [GEOGRAPHIC_DATA]"
